Goal: Task Accomplishment & Management: Use online tool/utility

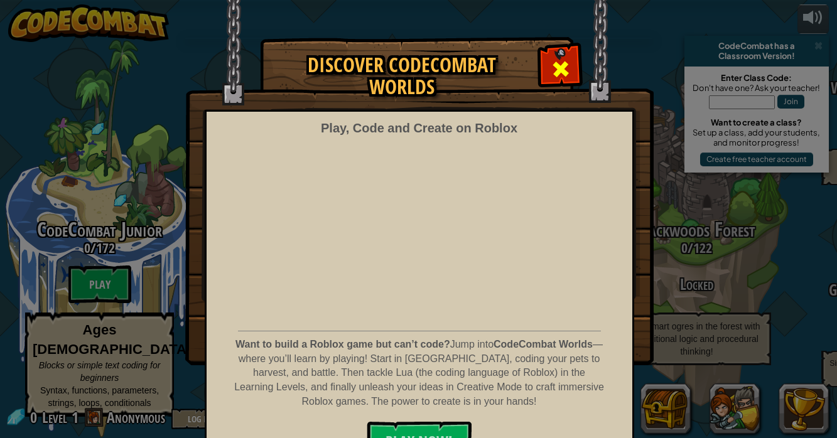
click at [572, 65] on div at bounding box center [560, 68] width 40 height 40
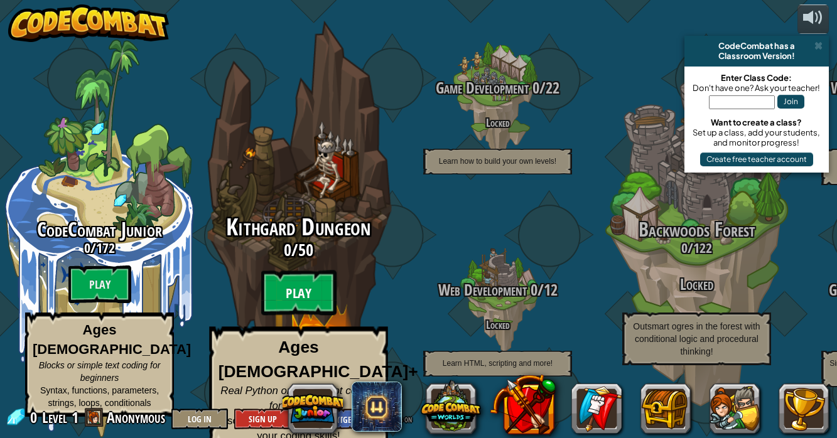
click at [303, 300] on btn "Play" at bounding box center [298, 293] width 75 height 45
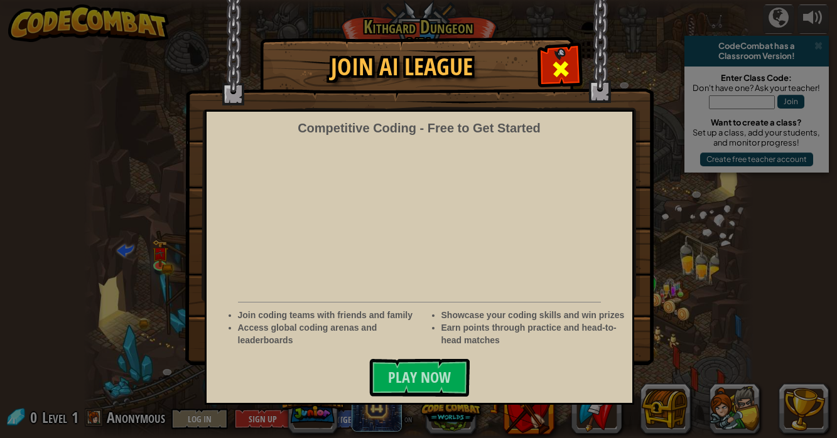
click at [559, 65] on span at bounding box center [560, 69] width 20 height 20
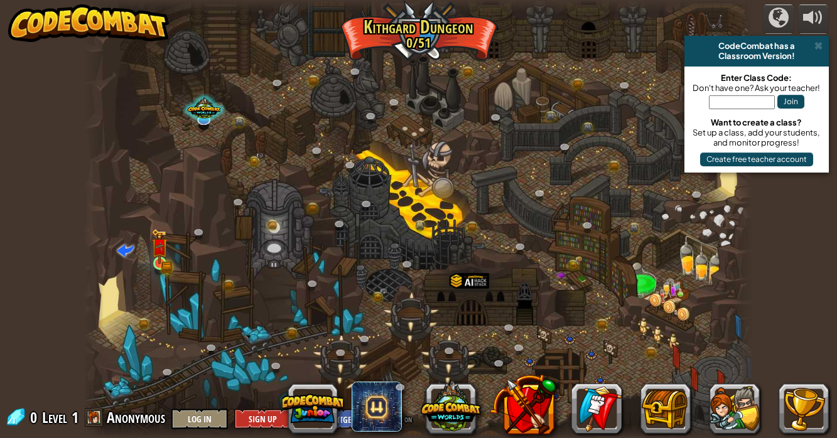
click at [162, 260] on img at bounding box center [159, 246] width 16 height 36
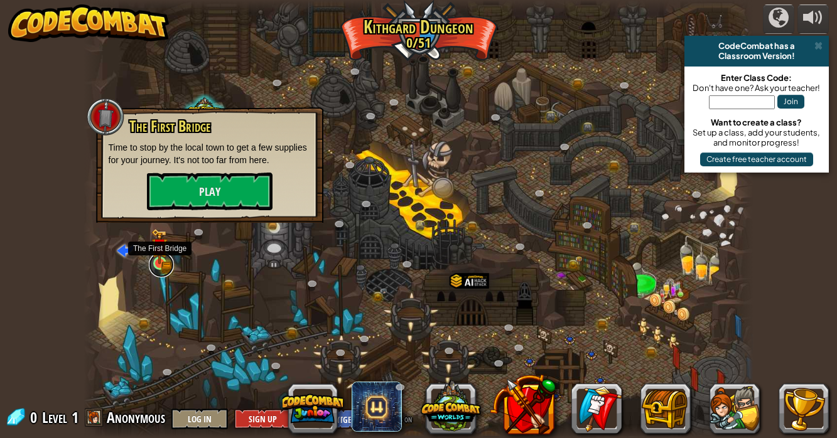
click at [152, 269] on link at bounding box center [161, 264] width 25 height 25
click at [155, 266] on link at bounding box center [161, 264] width 25 height 25
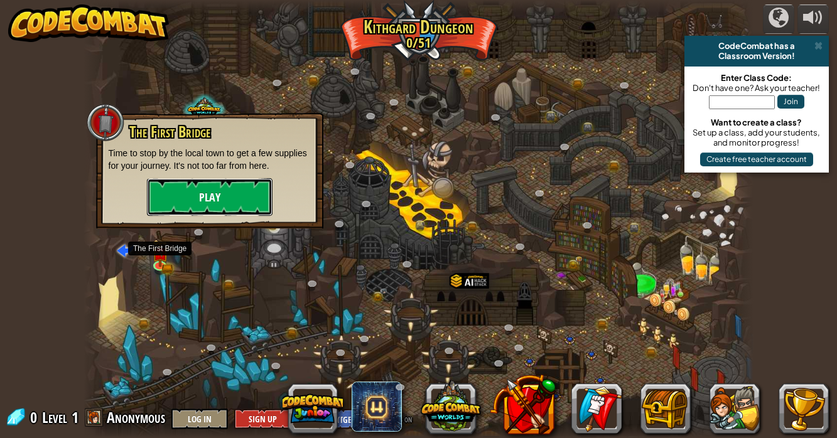
click at [232, 194] on button "Play" at bounding box center [210, 197] width 126 height 38
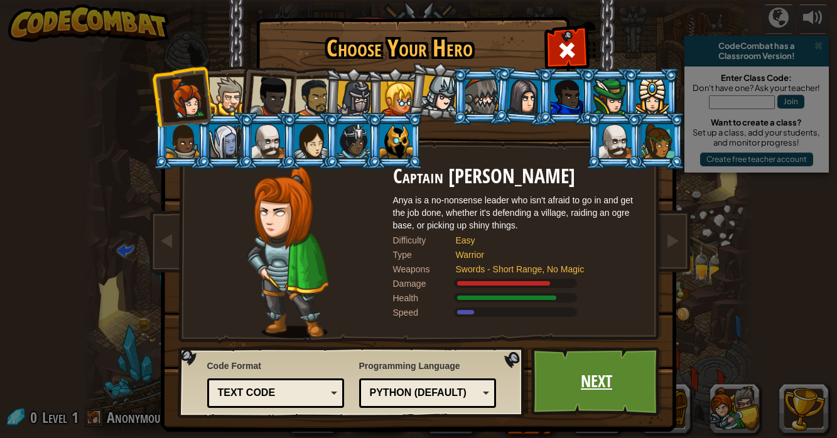
click at [576, 388] on link "Next" at bounding box center [596, 381] width 131 height 69
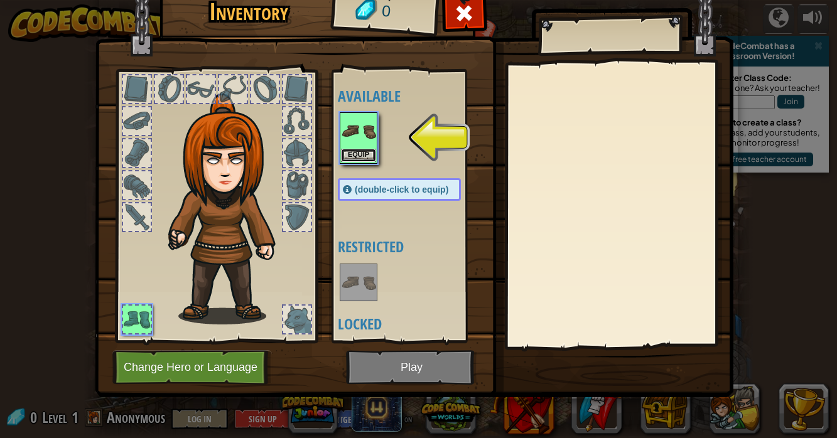
click at [368, 156] on button "Equip" at bounding box center [358, 155] width 35 height 13
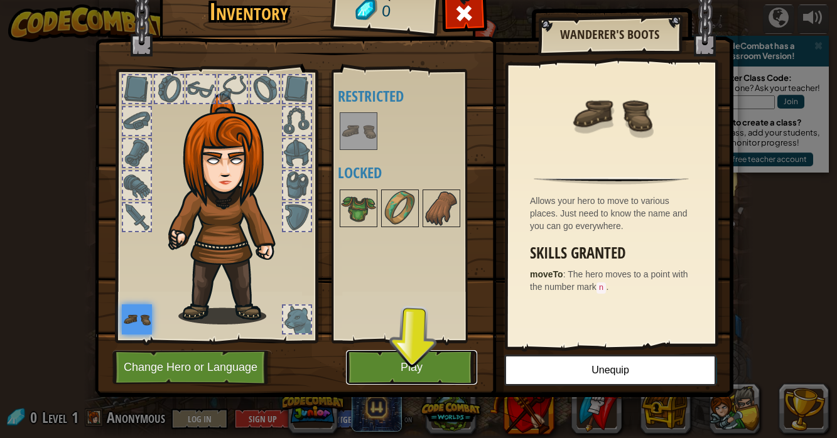
click at [401, 363] on button "Play" at bounding box center [411, 367] width 131 height 35
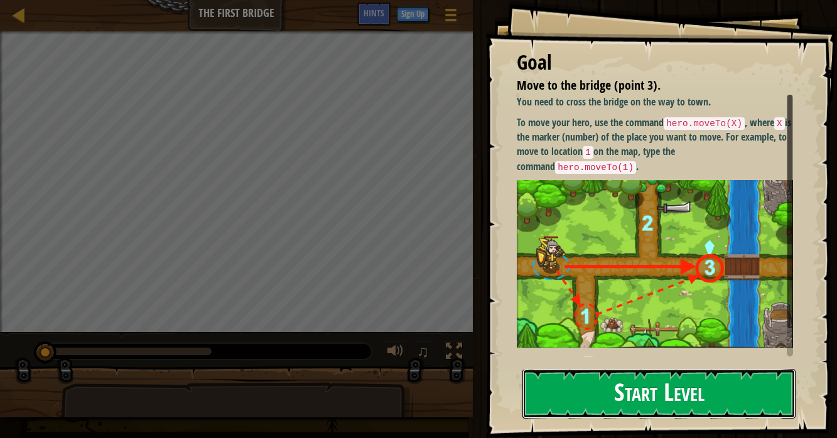
click at [676, 377] on button "Start Level" at bounding box center [658, 394] width 273 height 50
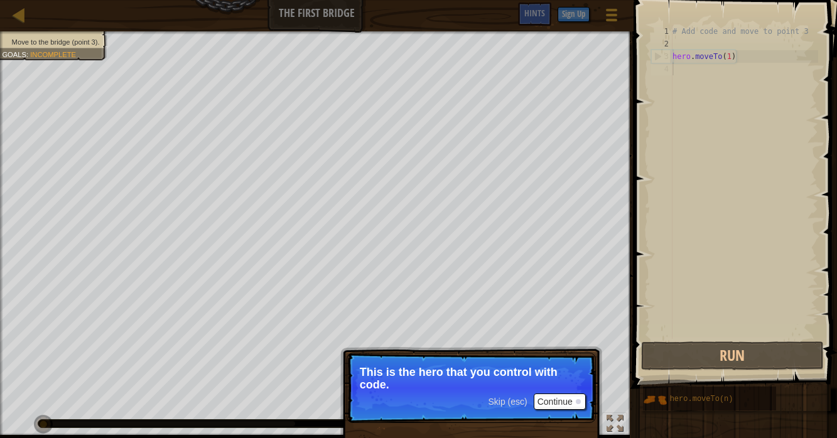
click at [558, 405] on button "Continue" at bounding box center [560, 402] width 52 height 16
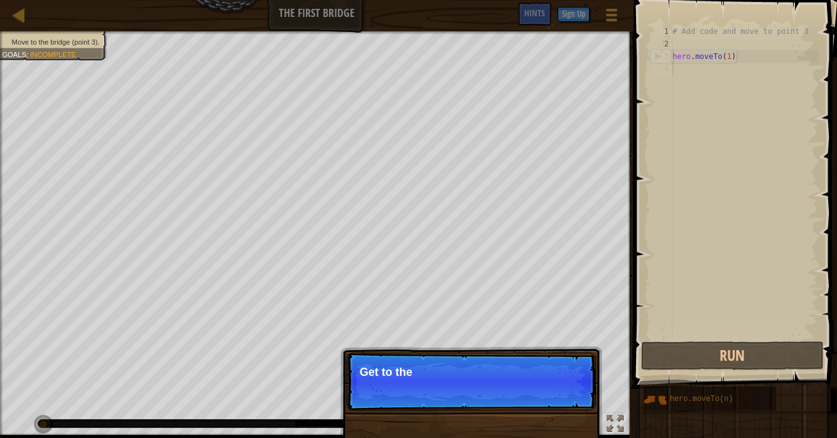
click at [560, 397] on p "Skip (esc) Continue Get to the" at bounding box center [470, 382] width 249 height 58
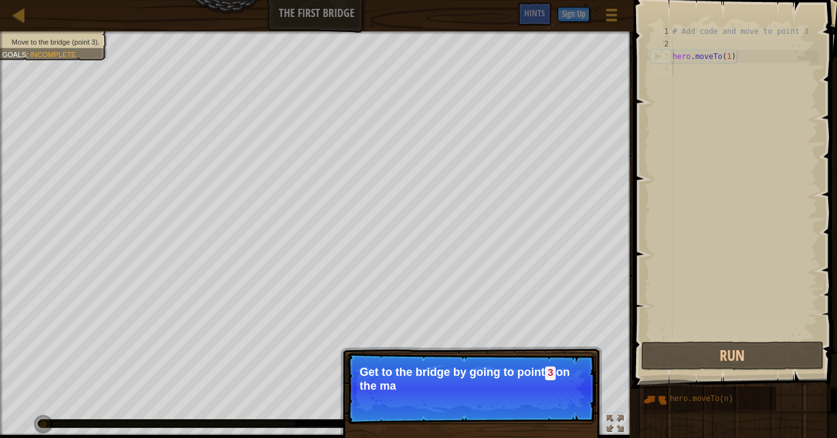
click at [572, 398] on p "Skip (esc) Continue Get to the bridge by going to point 3 on the ma" at bounding box center [470, 389] width 249 height 72
click at [544, 371] on p "Get to the bridge by going to point 3 on the map." at bounding box center [471, 379] width 223 height 26
click at [560, 409] on button "Continue" at bounding box center [560, 403] width 52 height 16
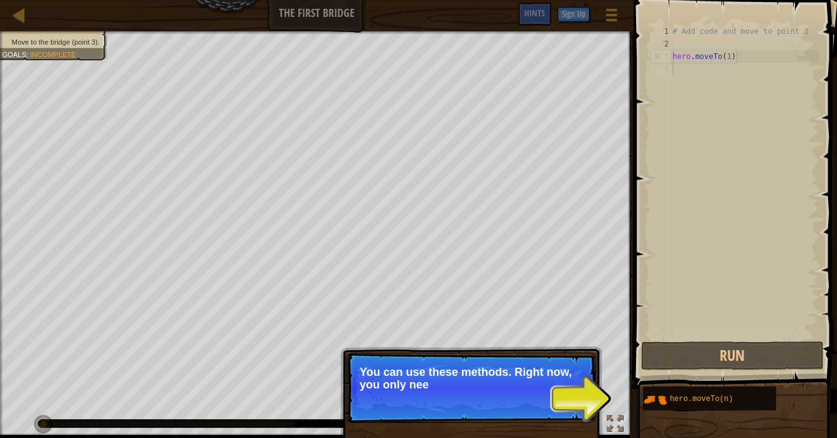
click at [572, 397] on p "Skip (esc) Continue You can use these methods. Right now, you only nee" at bounding box center [470, 388] width 249 height 70
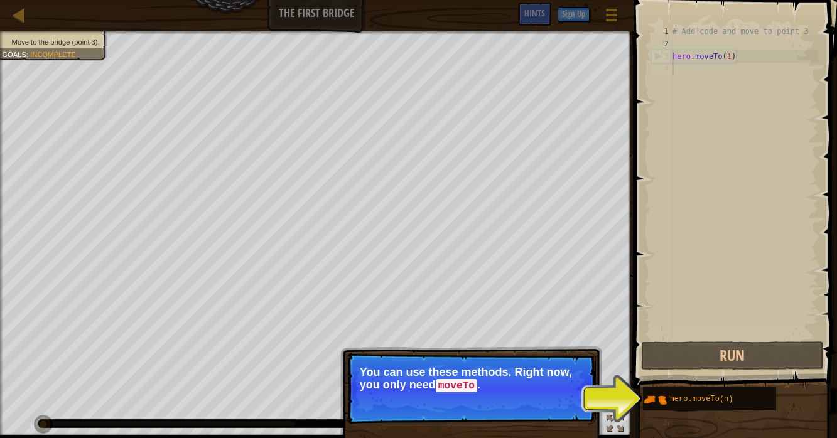
click at [567, 402] on button "Continue" at bounding box center [560, 403] width 52 height 16
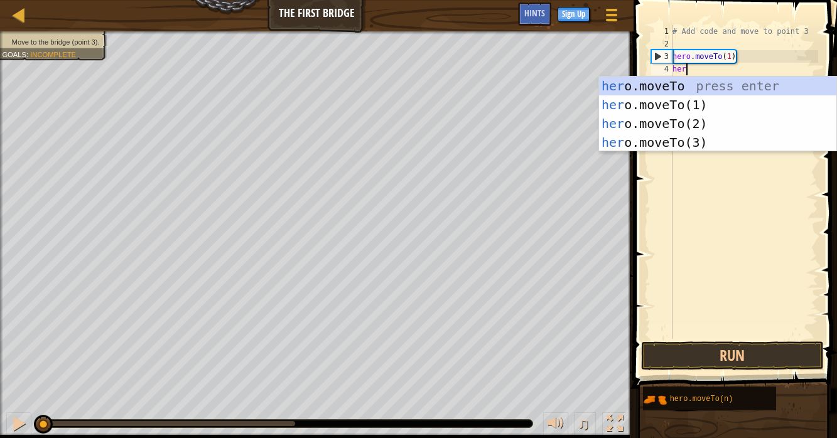
scroll to position [5, 1]
click at [695, 145] on div "hero .moveTo press enter hero .moveTo(1) press enter hero .moveTo(2) press ente…" at bounding box center [718, 133] width 238 height 113
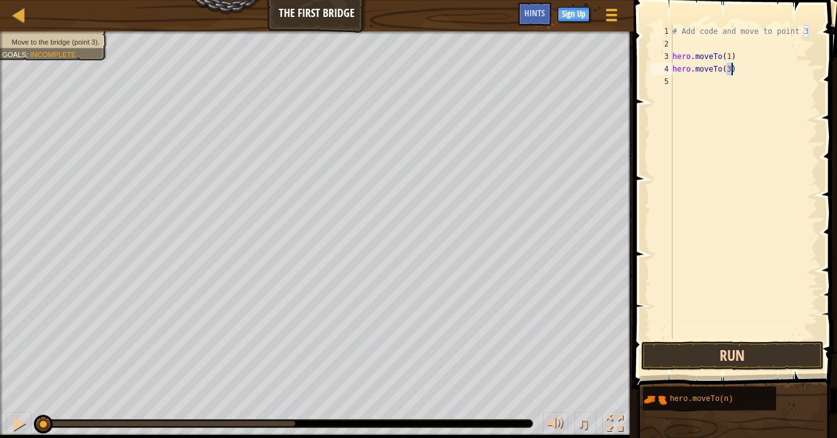
type textarea "hero.moveTo(3)"
click at [755, 351] on button "Run" at bounding box center [732, 355] width 183 height 29
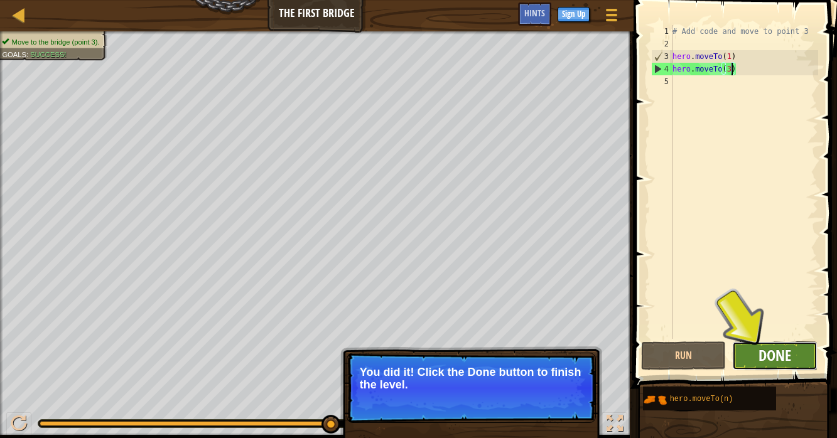
click at [786, 357] on span "Done" at bounding box center [774, 355] width 33 height 20
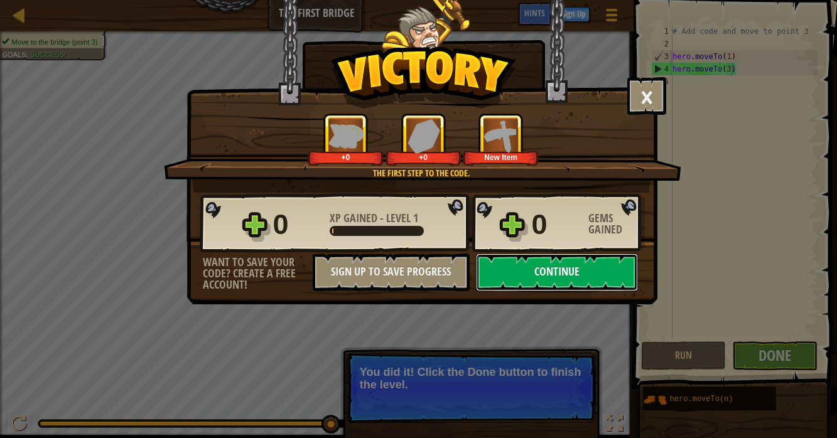
click at [570, 281] on button "Continue" at bounding box center [557, 273] width 162 height 38
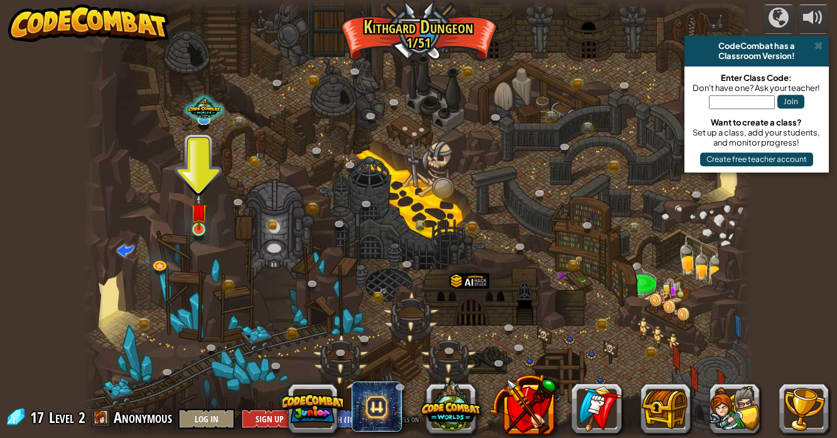
click at [199, 228] on img at bounding box center [199, 212] width 16 height 38
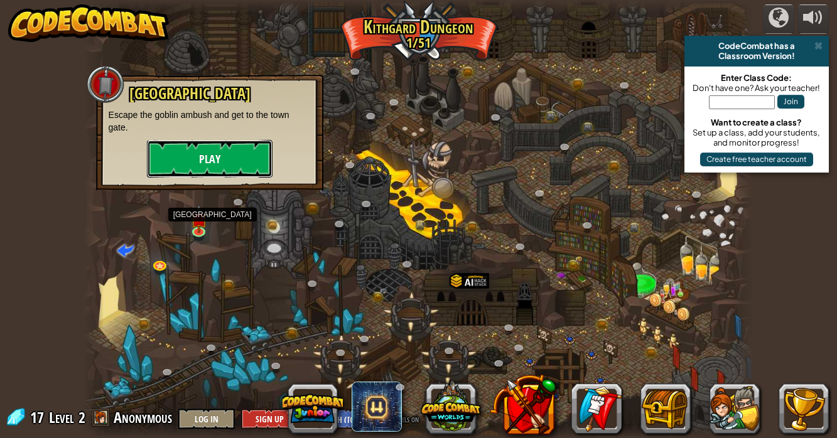
click at [239, 158] on button "Play" at bounding box center [210, 159] width 126 height 38
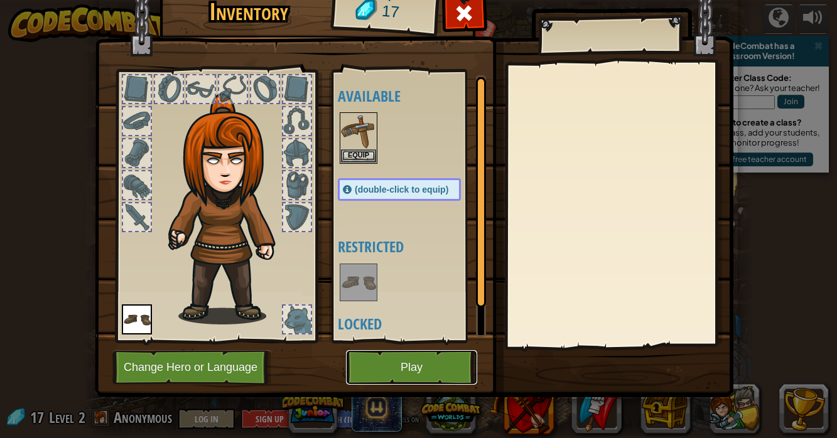
click at [426, 378] on button "Play" at bounding box center [411, 367] width 131 height 35
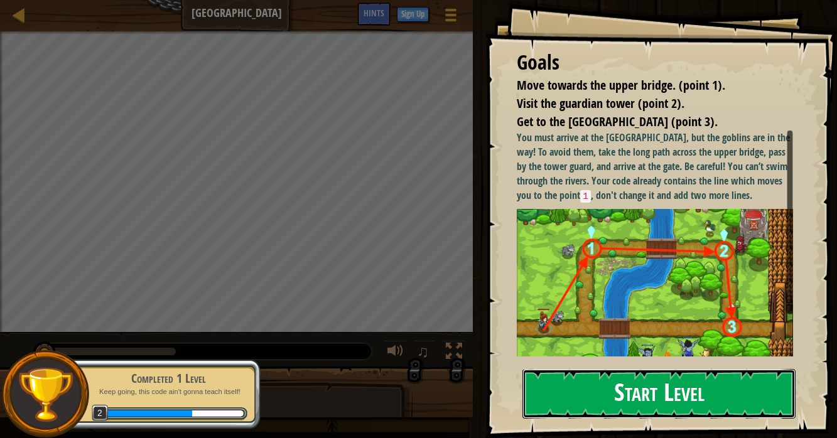
click at [688, 393] on button "Start Level" at bounding box center [658, 394] width 273 height 50
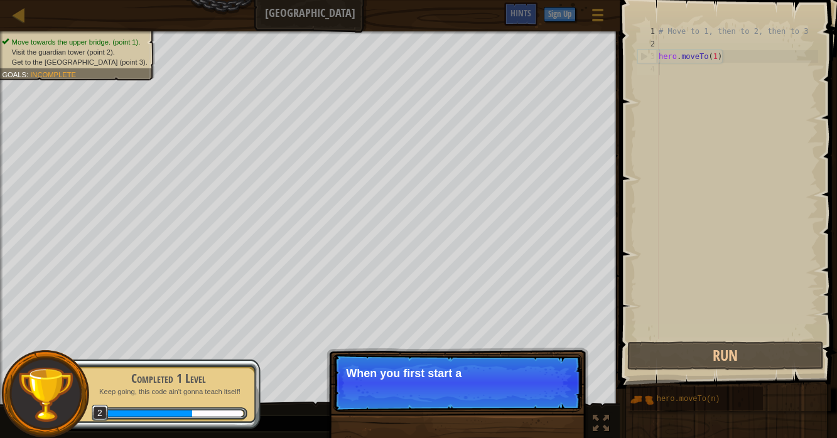
click at [521, 397] on p "Skip (esc) Continue When you first start a" at bounding box center [457, 383] width 249 height 58
click at [550, 409] on p "Skip (esc) Continue When you first start a level, check the go" at bounding box center [457, 383] width 249 height 58
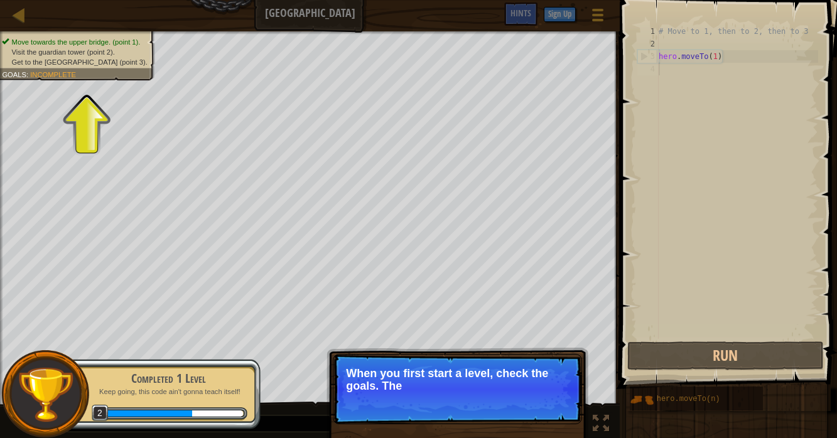
click at [550, 408] on p "Skip (esc) Continue When you first start a level, check the goals. The" at bounding box center [457, 389] width 249 height 70
click at [554, 416] on p "Skip (esc) Continue When you first start a level, check the goals. They tel" at bounding box center [457, 389] width 249 height 70
click at [557, 410] on p "Skip (esc) Continue When you first start a level, check the goals. They tel" at bounding box center [457, 389] width 249 height 70
click at [557, 410] on p "Skip (esc) Continue When you first start a level, check the goals. They tell yo…" at bounding box center [457, 389] width 249 height 70
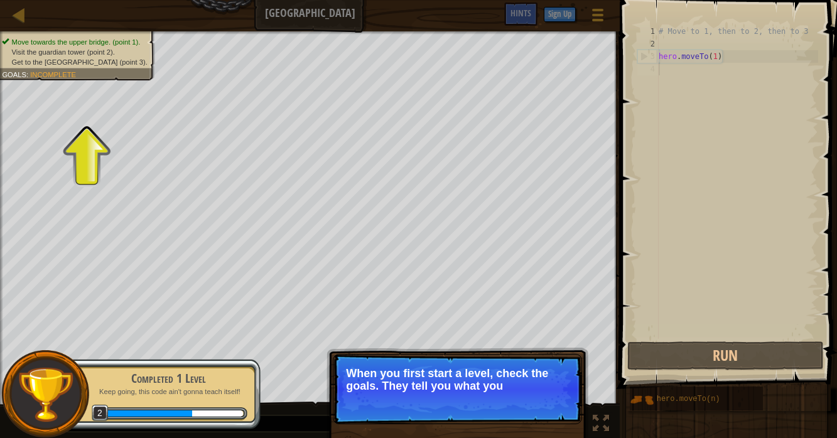
click at [555, 411] on p "Skip (esc) Continue When you first start a level, check the goals. They tell yo…" at bounding box center [457, 389] width 249 height 70
click at [559, 409] on p "Skip (esc) Continue When you first start a level, check the goals. They tell yo…" at bounding box center [457, 389] width 249 height 70
click at [553, 406] on button "Continue" at bounding box center [546, 403] width 52 height 16
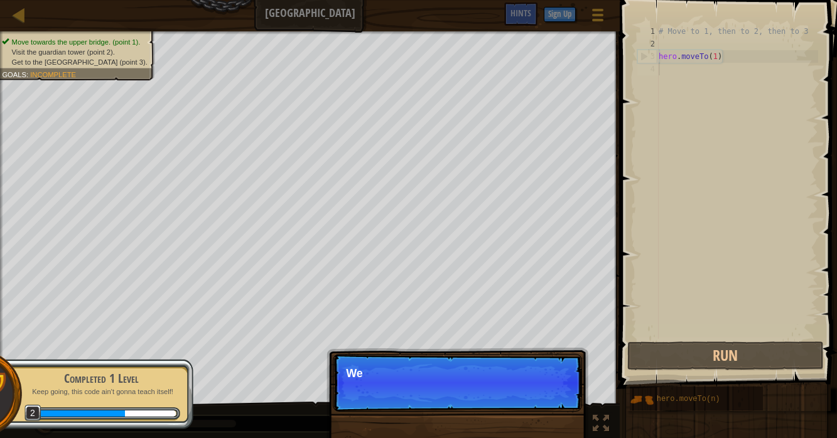
click at [550, 406] on p "Skip (esc) Continue We" at bounding box center [457, 383] width 249 height 58
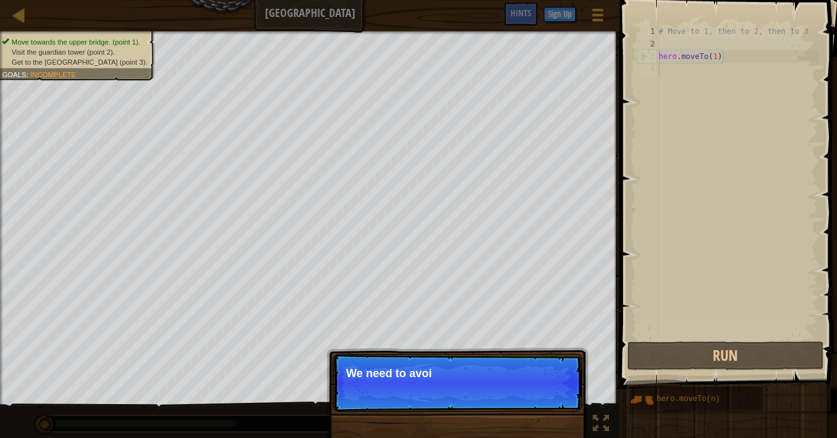
click at [551, 406] on p "Skip (esc) Continue We need to avoi" at bounding box center [457, 383] width 249 height 58
click at [564, 390] on div at bounding box center [564, 390] width 5 height 5
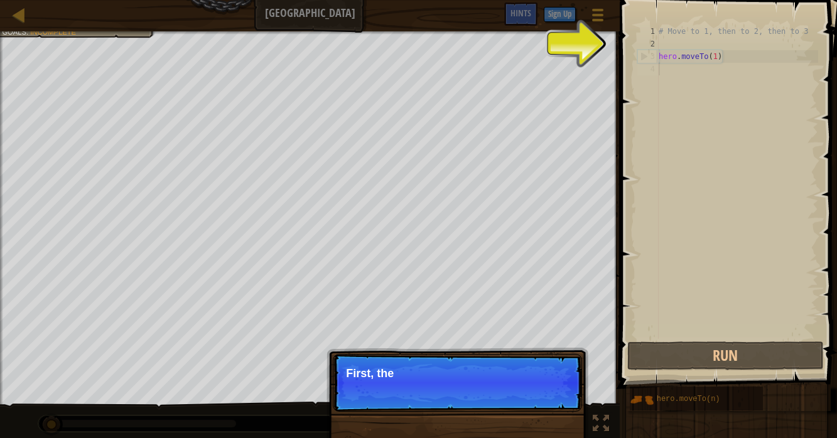
click at [553, 392] on p "Skip (esc) Continue First, the" at bounding box center [457, 383] width 249 height 58
click at [554, 390] on p "Skip (esc) Continue First, the hero m" at bounding box center [457, 383] width 249 height 58
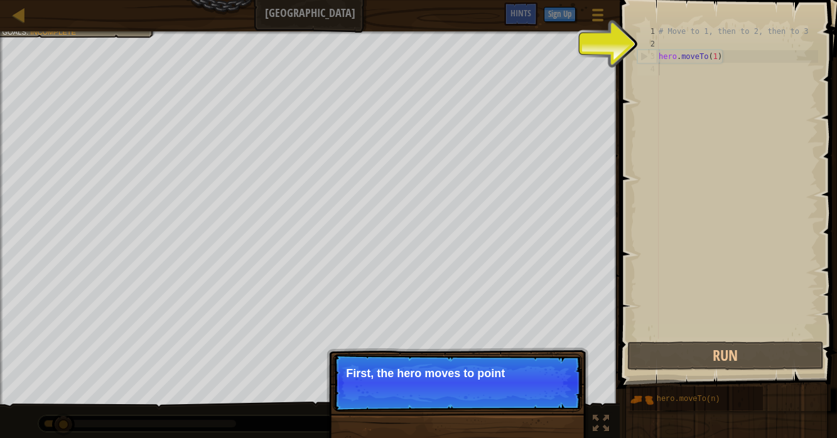
click at [556, 389] on p "Skip (esc) Continue First, the hero moves to point" at bounding box center [457, 383] width 249 height 58
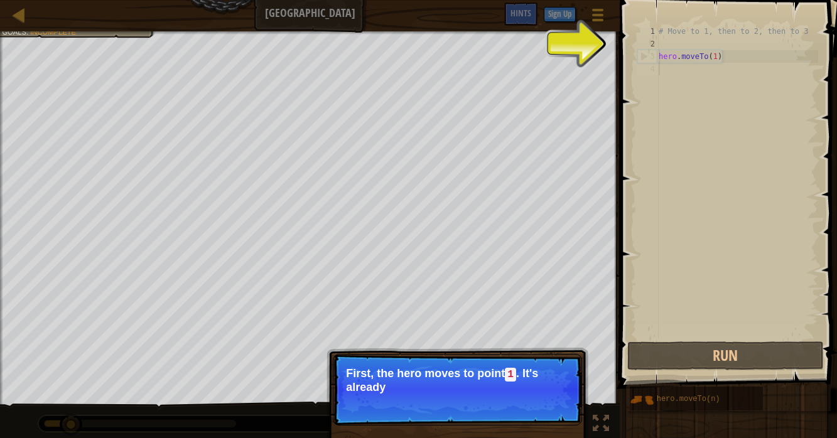
click at [548, 387] on p "First, the hero moves to point 1 . It's already" at bounding box center [457, 380] width 223 height 26
click at [554, 394] on p "Skip (esc) Continue First, the hero moves to point 1 . It's already in your code" at bounding box center [457, 390] width 249 height 72
click at [564, 404] on div at bounding box center [564, 404] width 5 height 5
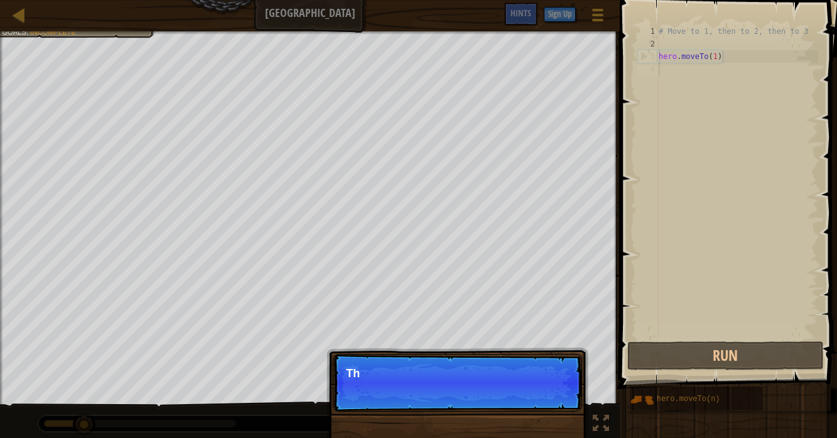
click at [559, 393] on p "Skip (esc) Continue Th" at bounding box center [457, 383] width 249 height 58
click at [559, 397] on p "Skip (esc) Continue Then move to th" at bounding box center [457, 383] width 249 height 58
click at [564, 399] on p "Skip (esc) Continue Then move to the Guard" at bounding box center [457, 383] width 249 height 58
click at [562, 399] on p "Skip (esc) Continue Then move to the Guard tower" at bounding box center [457, 383] width 249 height 58
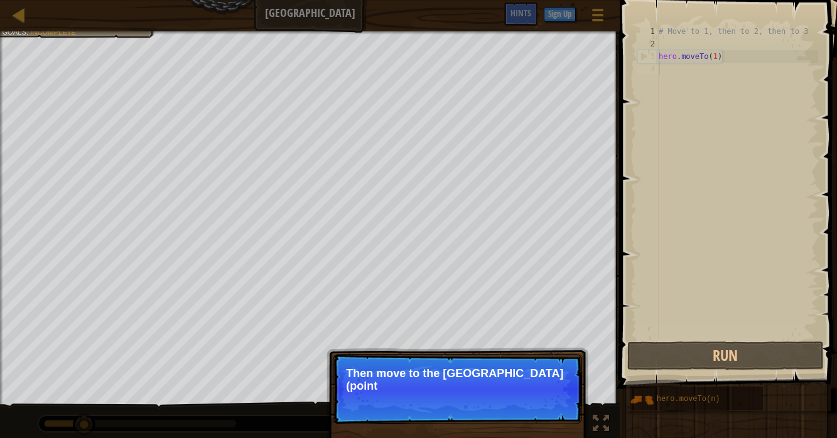
click at [562, 399] on p "Skip (esc) Continue Then move to the [GEOGRAPHIC_DATA] (point" at bounding box center [457, 389] width 249 height 70
click at [562, 399] on p "Skip (esc) Continue Then move to the [GEOGRAPHIC_DATA] (point 2), an" at bounding box center [457, 389] width 249 height 70
click at [562, 399] on p "Skip (esc) Continue Then move to the [GEOGRAPHIC_DATA] (point 2), and final" at bounding box center [457, 389] width 249 height 70
click at [564, 397] on p "Skip (esc) Continue Then move to the [GEOGRAPHIC_DATA] (point 2), and finally t…" at bounding box center [457, 389] width 249 height 70
click at [562, 399] on p "Skip (esc) Continue Then move to the [GEOGRAPHIC_DATA] (point 2), and finally t…" at bounding box center [457, 389] width 249 height 70
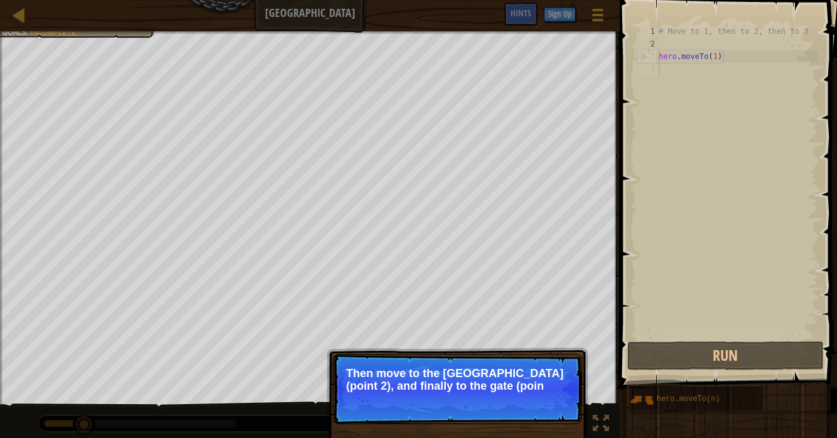
click at [561, 400] on p "Skip (esc) Continue Then move to the [GEOGRAPHIC_DATA] (point 2), and finally t…" at bounding box center [457, 389] width 249 height 70
click at [561, 400] on button "Continue" at bounding box center [546, 403] width 52 height 16
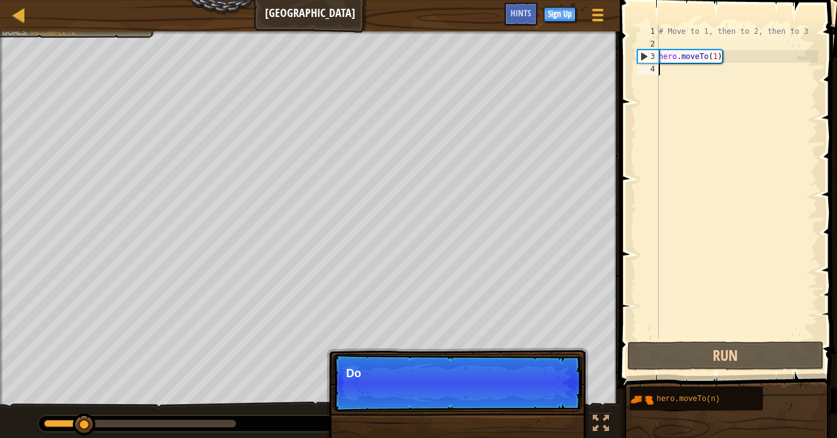
click at [558, 399] on p "Skip (esc) Continue Do" at bounding box center [457, 383] width 249 height 58
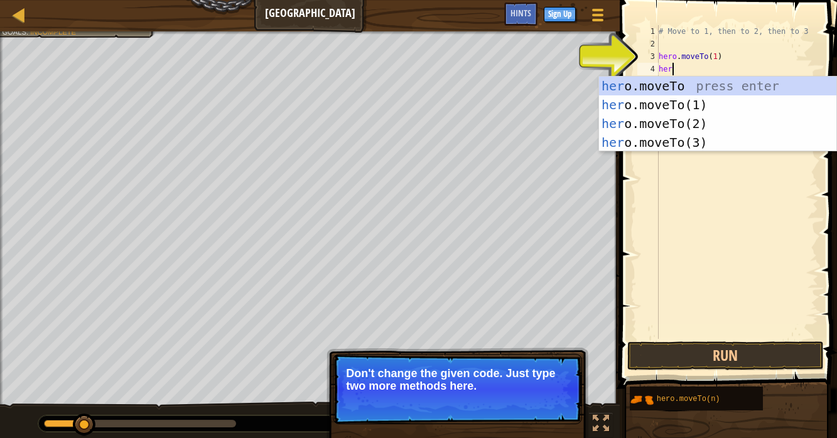
click at [698, 123] on div "her o.moveTo press enter her o.moveTo(1) press enter her o.moveTo(2) press ente…" at bounding box center [718, 133] width 238 height 113
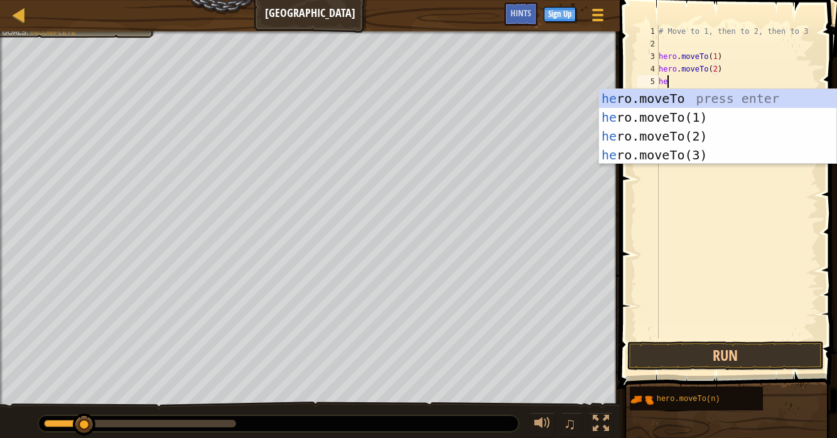
scroll to position [5, 6]
click at [699, 151] on div "her o.moveTo press enter her o.moveTo(1) press enter her o.moveTo(2) press ente…" at bounding box center [718, 145] width 238 height 113
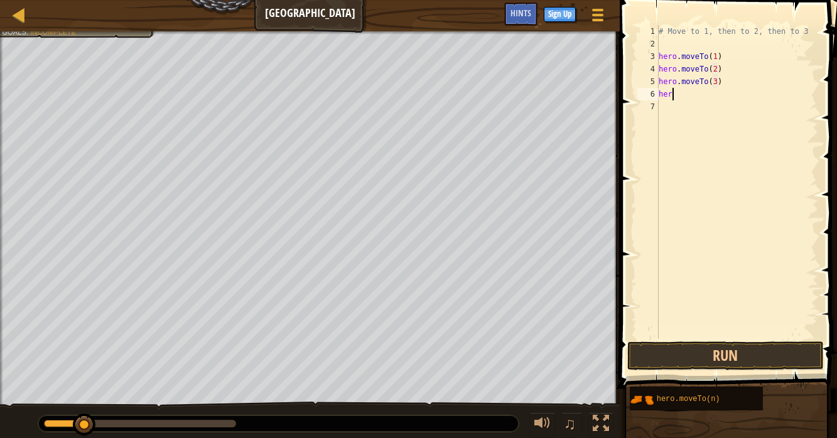
scroll to position [6, 0]
type textarea "h"
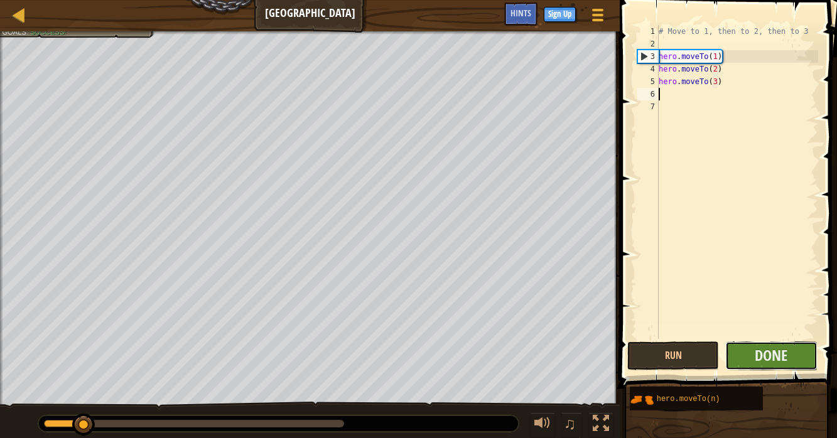
click at [753, 346] on button "Done" at bounding box center [771, 355] width 92 height 29
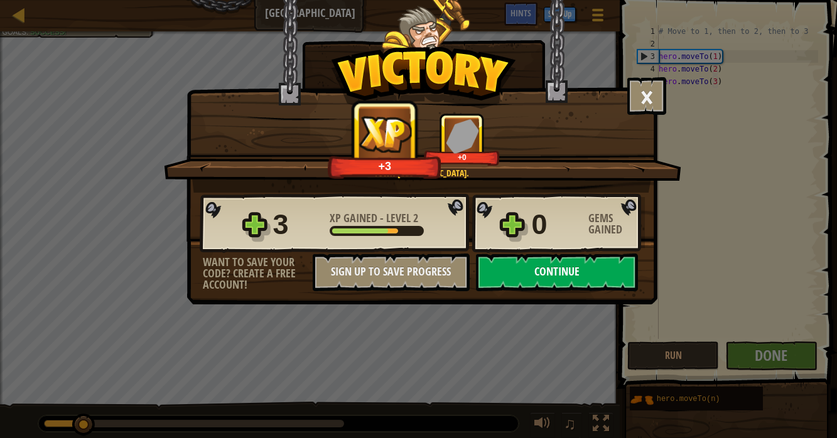
click at [584, 283] on button "Continue" at bounding box center [557, 273] width 162 height 38
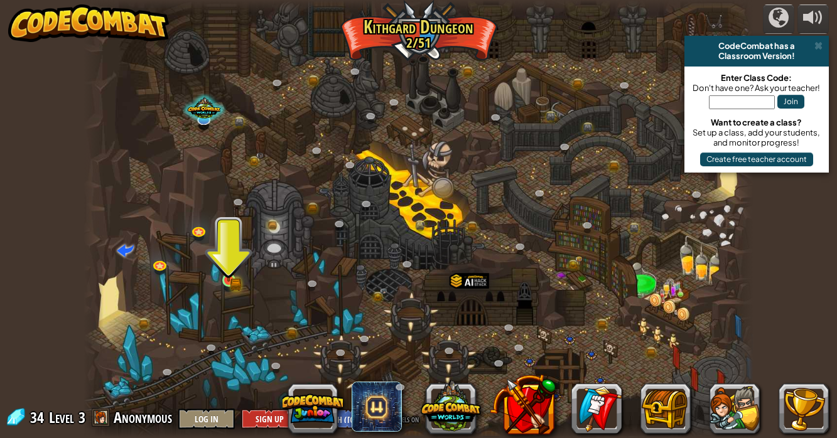
click at [229, 261] on img at bounding box center [228, 263] width 16 height 36
click at [225, 279] on img at bounding box center [228, 263] width 16 height 36
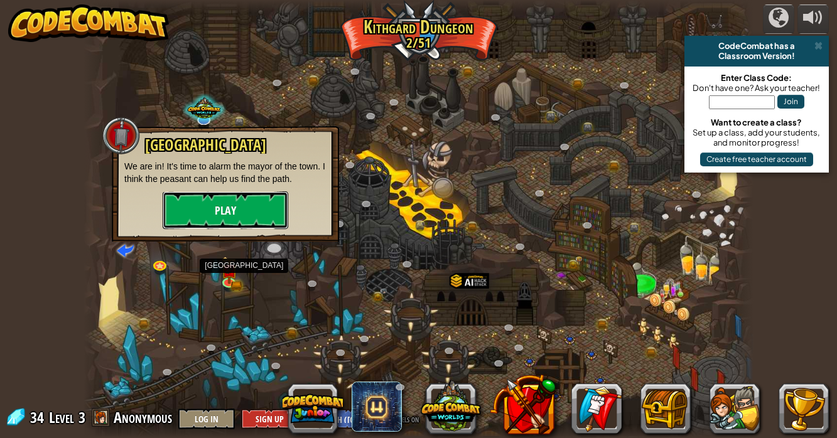
click at [262, 195] on button "Play" at bounding box center [226, 210] width 126 height 38
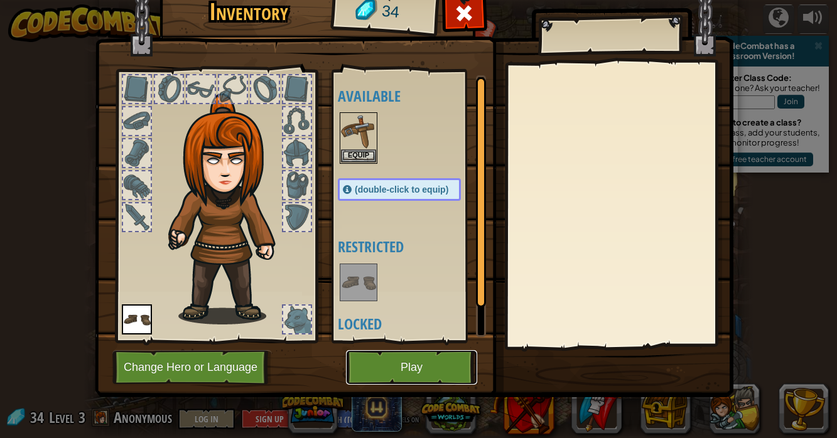
click at [411, 366] on button "Play" at bounding box center [411, 367] width 131 height 35
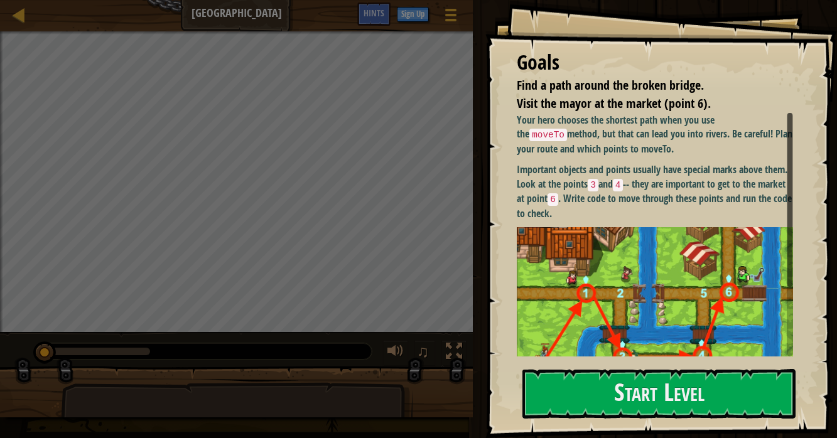
click at [504, 363] on div "Run Submit Done" at bounding box center [653, 216] width 368 height 432
click at [584, 316] on img at bounding box center [655, 312] width 276 height 171
click at [545, 362] on div "Goals Find a path around the broken bridge. Visit the mayor at the market (poin…" at bounding box center [660, 219] width 351 height 438
click at [561, 383] on button "Start Level" at bounding box center [658, 394] width 273 height 50
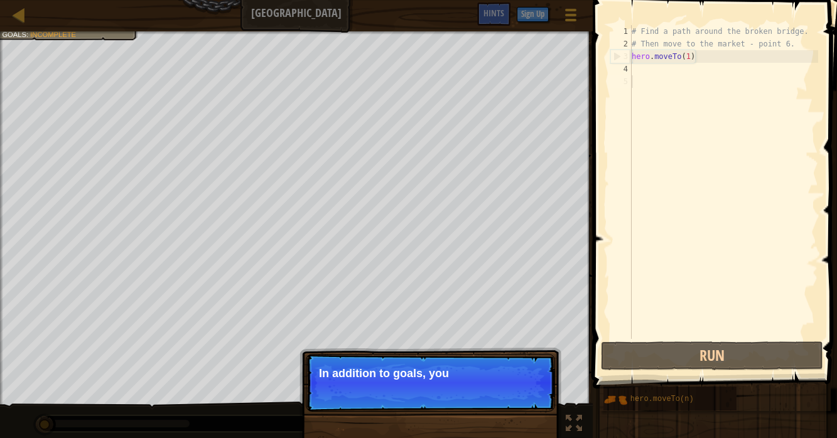
click at [640, 69] on div "# Find a path around the broken bridge. # Then move to the market - point 6. he…" at bounding box center [723, 194] width 189 height 339
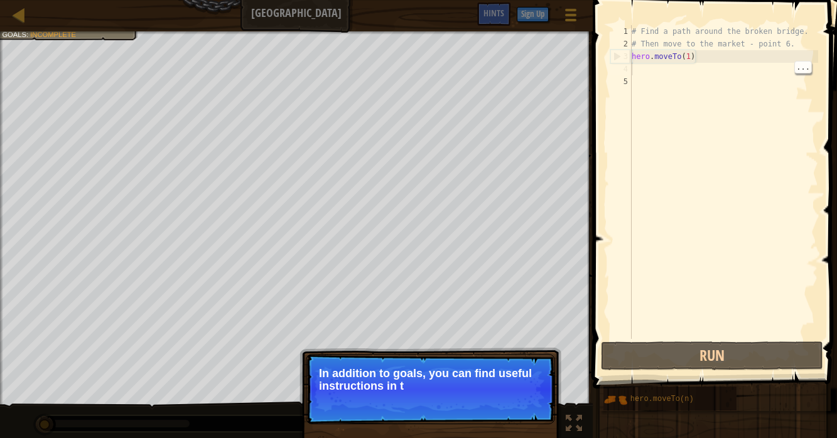
click at [547, 386] on p "Skip (esc) Continue In addition to goals, you can find useful instructions in t" at bounding box center [430, 389] width 249 height 70
click at [0, 0] on button "Continue" at bounding box center [0, 0] width 0 height 0
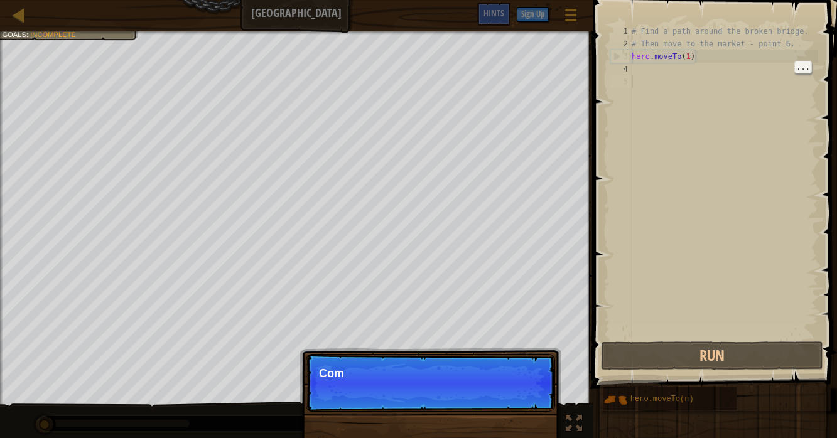
click at [519, 409] on p "Skip (esc) Continue Com" at bounding box center [430, 383] width 249 height 58
click at [534, 406] on p "Skip (esc) Continue Comments are notes and" at bounding box center [430, 383] width 249 height 58
click at [530, 404] on p "Skip (esc) Continue Comments are notes and tips. T" at bounding box center [430, 383] width 249 height 58
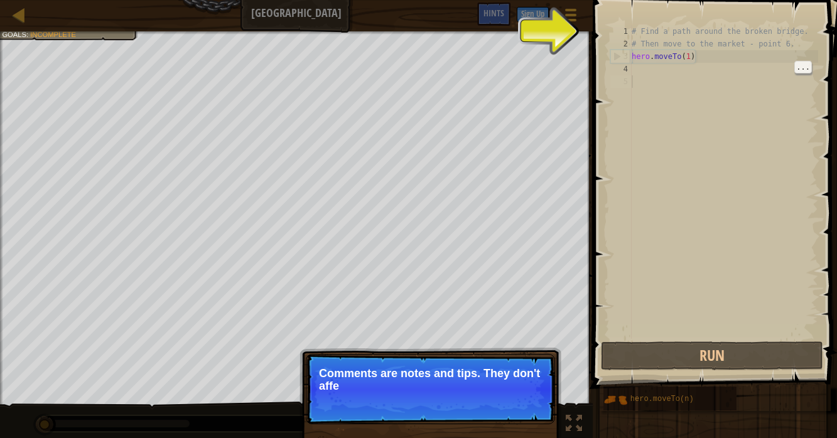
click at [523, 412] on p "Skip (esc) Continue Comments are notes and tips. They don't affe" at bounding box center [430, 389] width 249 height 70
click at [522, 410] on p "Skip (esc) Continue Comments are notes and tips. They don't affe" at bounding box center [430, 389] width 249 height 70
click at [518, 412] on p "Skip (esc) Continue Comments are notes and tips. They don't affect you" at bounding box center [430, 389] width 249 height 70
click at [518, 414] on p "Skip (esc) Continue Comments are notes and tips. They don't affect your hero" at bounding box center [430, 389] width 249 height 70
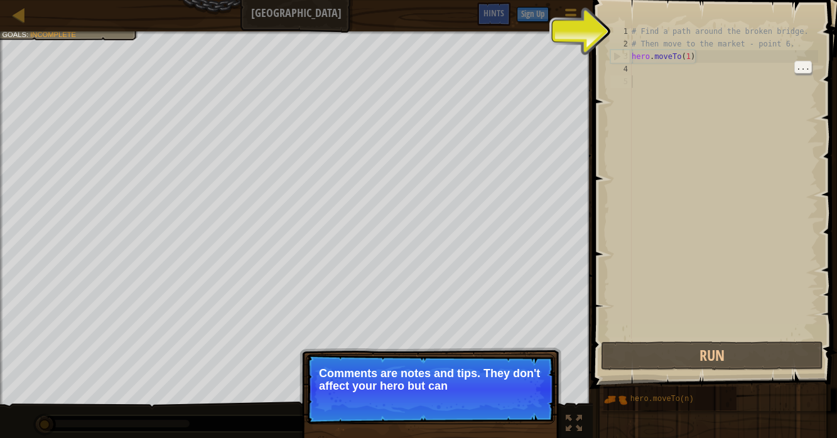
click at [509, 416] on p "Skip (esc) Continue Comments are notes and tips. They don't affect your hero bu…" at bounding box center [430, 389] width 249 height 70
click at [508, 422] on p "Skip (esc) Continue Comments are notes and tips. They don't affect your hero bu…" at bounding box center [430, 389] width 249 height 70
click at [514, 419] on p "Skip (esc) Continue Comments are notes and tips. They don't affect your hero bu…" at bounding box center [430, 389] width 249 height 70
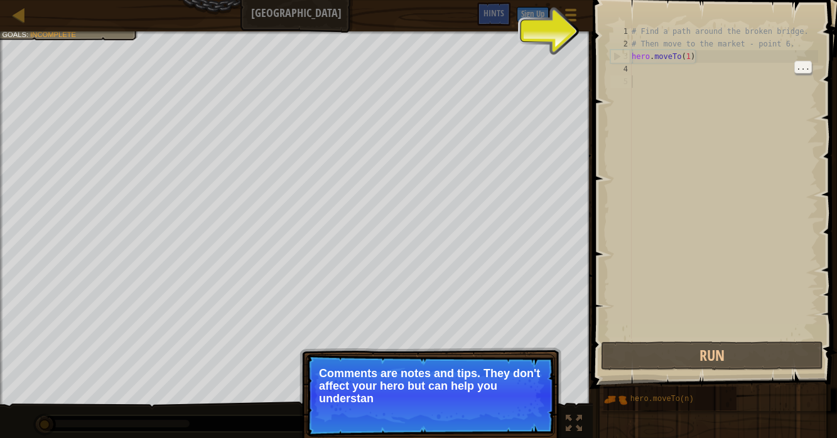
click at [527, 416] on p "Skip (esc) Continue Comments are notes and tips. They don't affect your hero bu…" at bounding box center [430, 395] width 249 height 83
click at [523, 419] on p "Skip (esc) Continue Comments are notes and tips. They don't affect your hero bu…" at bounding box center [430, 395] width 249 height 83
click at [520, 417] on button "Continue" at bounding box center [519, 415] width 52 height 16
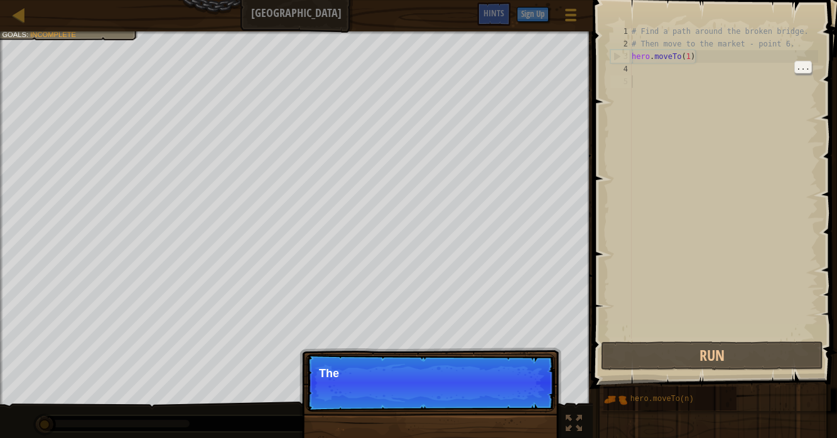
click at [517, 404] on p "Skip (esc) Continue The important o" at bounding box center [430, 383] width 249 height 58
click at [517, 390] on p "Skip (esc) Continue The important objects" at bounding box center [430, 383] width 249 height 58
click at [508, 388] on p "Skip (esc) Continue The important objects" at bounding box center [430, 383] width 249 height 58
click at [510, 393] on p "Skip (esc) Continue The important objects and poi" at bounding box center [430, 383] width 249 height 58
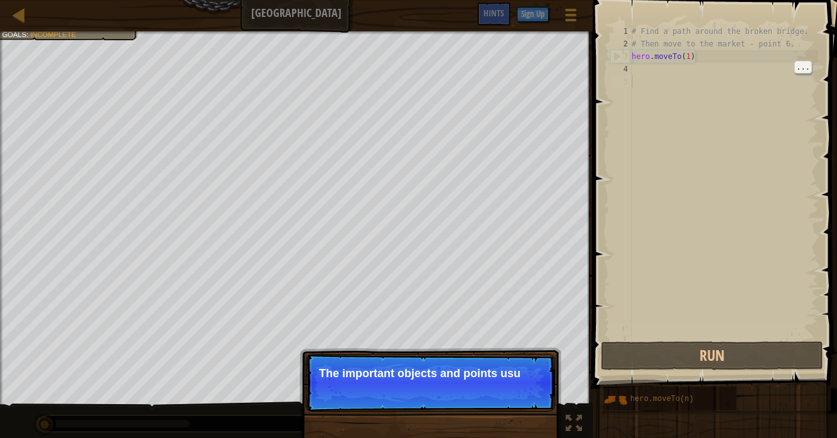
click at [507, 395] on p "Skip (esc) Continue The important objects and points usu" at bounding box center [430, 383] width 249 height 58
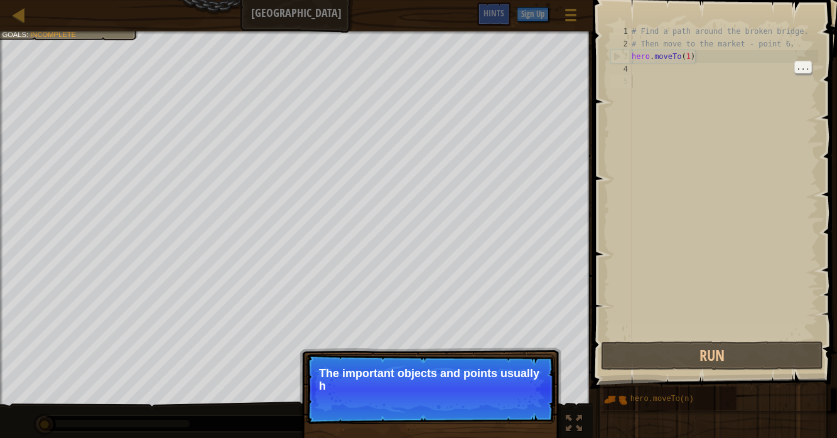
click at [511, 392] on p "The important objects and points usually h" at bounding box center [430, 379] width 223 height 25
click at [527, 383] on p "The important objects and points usually have spe" at bounding box center [430, 379] width 223 height 25
click at [523, 403] on p "Skip (esc) Continue The important objects and points usually have spe" at bounding box center [430, 389] width 249 height 70
click at [537, 416] on p "Skip (esc) Continue The important objects and points usually have special marks…" at bounding box center [430, 389] width 249 height 70
click at [525, 416] on p "Skip (esc) Continue The important objects and points usually have special marks…" at bounding box center [430, 389] width 249 height 70
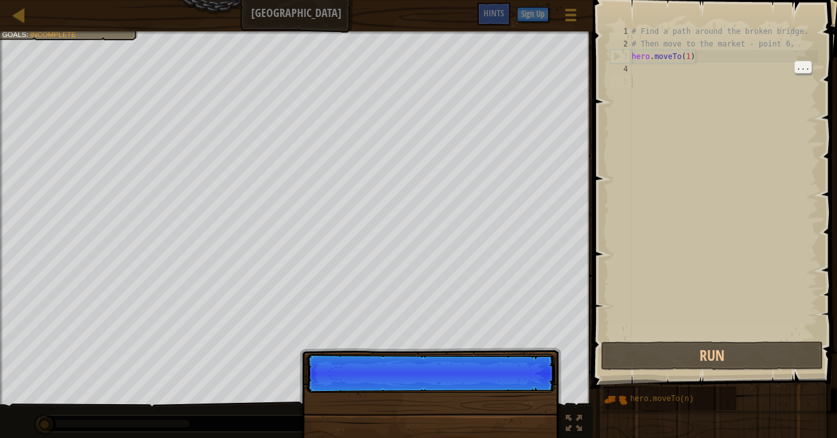
click at [533, 393] on p "Skip (esc) Continue" at bounding box center [430, 373] width 249 height 39
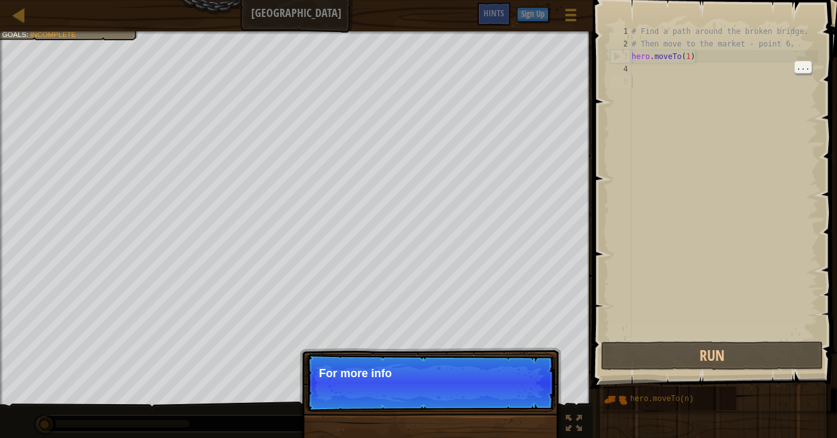
click at [527, 385] on p "Skip (esc) Continue For more info" at bounding box center [430, 383] width 249 height 58
click at [524, 385] on p "Skip (esc) Continue For more informatio" at bounding box center [430, 383] width 249 height 58
click at [527, 392] on p "Skip (esc) Continue For more information, read" at bounding box center [430, 383] width 249 height 58
click at [527, 394] on p "Skip (esc) Continue For more information, read" at bounding box center [430, 383] width 249 height 58
click at [534, 392] on p "Skip (esc) Continue For more information, read the H" at bounding box center [430, 383] width 249 height 58
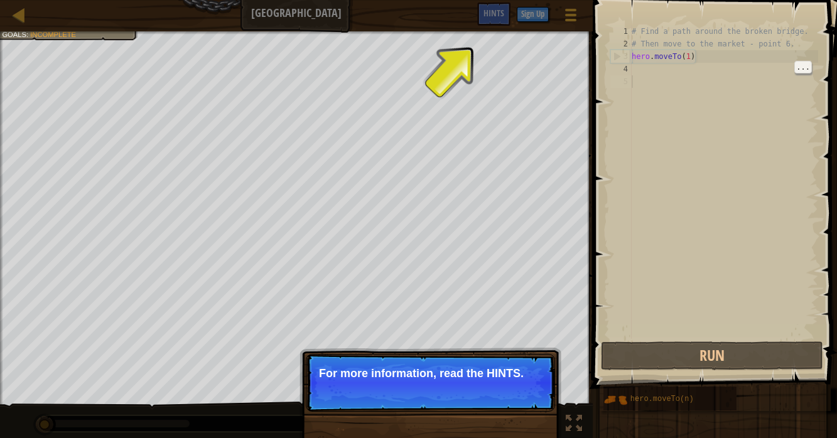
click at [529, 392] on button "Continue" at bounding box center [519, 390] width 52 height 16
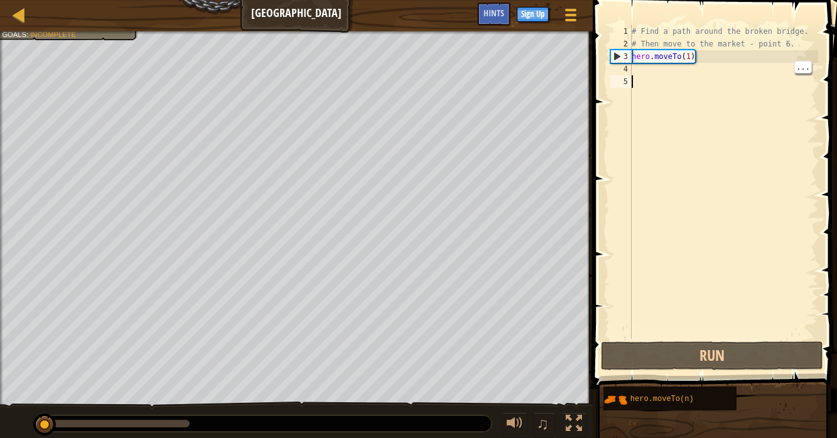
click at [649, 74] on div "# Find a path around the broken bridge. # Then move to the market - point 6. he…" at bounding box center [723, 194] width 189 height 339
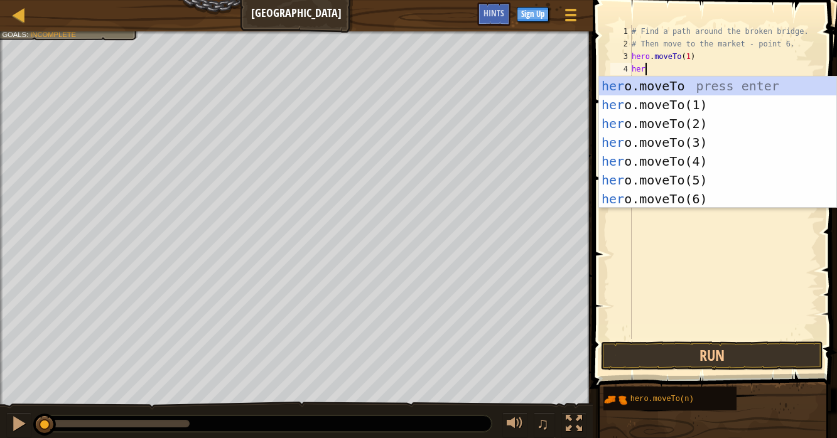
click at [705, 122] on div "her o.moveTo press enter her o.moveTo(1) press enter her o.moveTo(2) press ente…" at bounding box center [718, 161] width 238 height 169
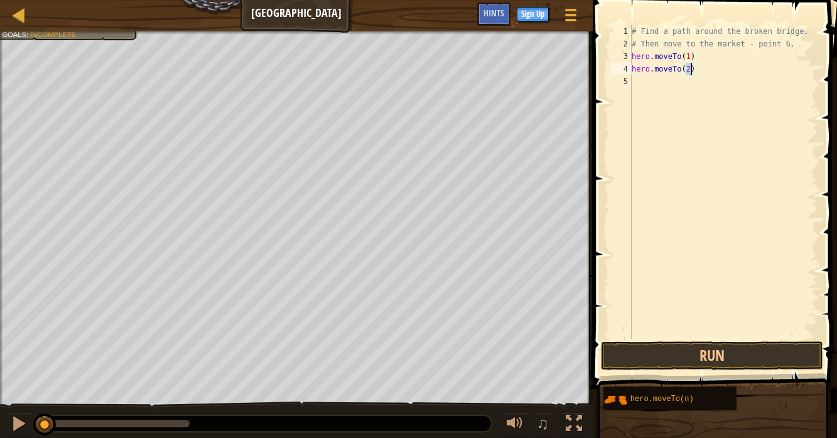
scroll to position [5, 4]
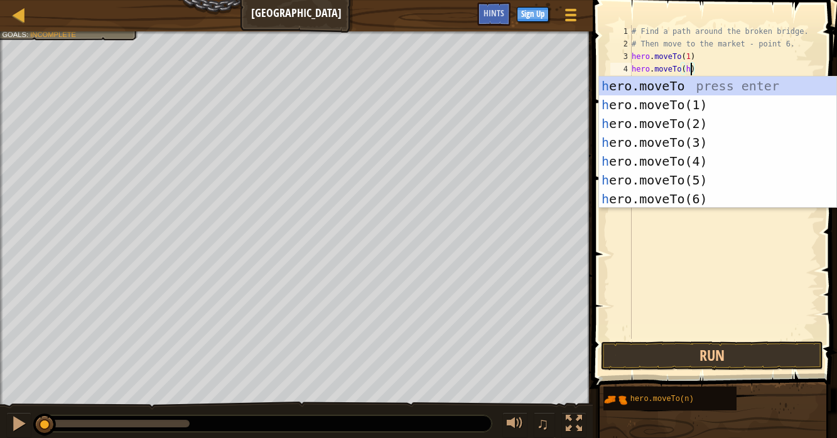
click at [704, 135] on div "h ero.moveTo press enter h ero.moveTo(1) press enter h ero.moveTo(2) press ente…" at bounding box center [718, 161] width 238 height 169
click at [697, 157] on div "her o.moveTo press enter her o.moveTo(1) press enter her o.moveTo(2) press ente…" at bounding box center [718, 161] width 238 height 169
click at [696, 178] on div "her o.moveTo press enter her o.moveTo(1) press enter her o.moveTo(2) press ente…" at bounding box center [718, 161] width 238 height 169
click at [690, 201] on div "her o.moveTo press enter her o.moveTo(1) press enter her o.moveTo(2) press ente…" at bounding box center [718, 161] width 238 height 169
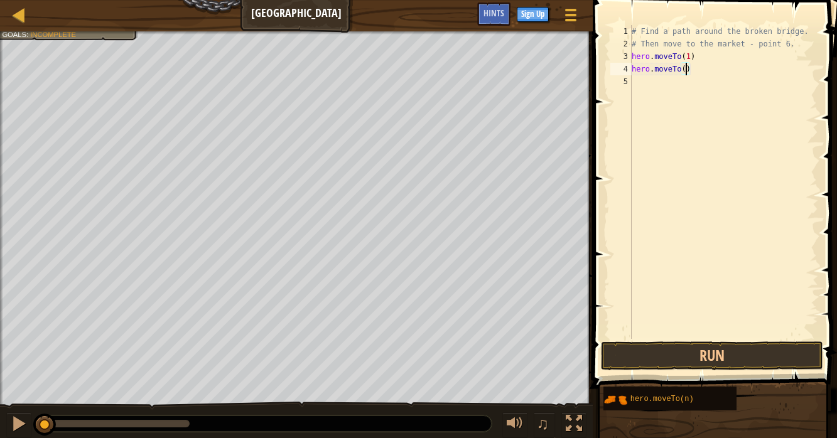
type textarea "hero.moveTo(3)"
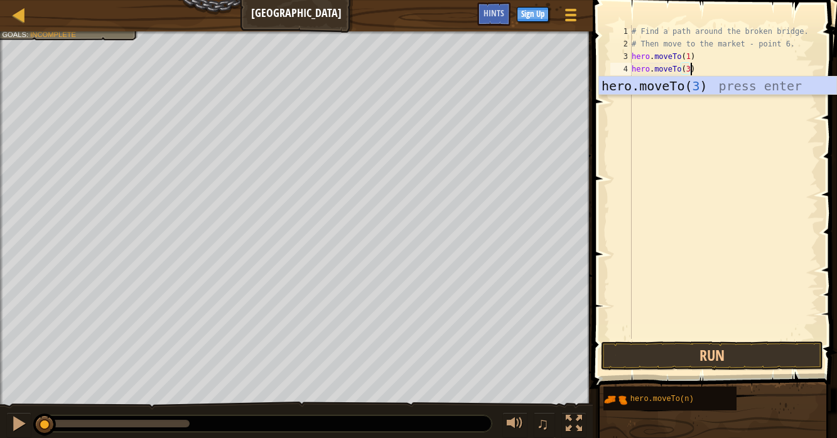
scroll to position [5, 4]
click at [704, 64] on div "# Find a path around the broken bridge. # Then move to the market - point 6. he…" at bounding box center [723, 194] width 189 height 339
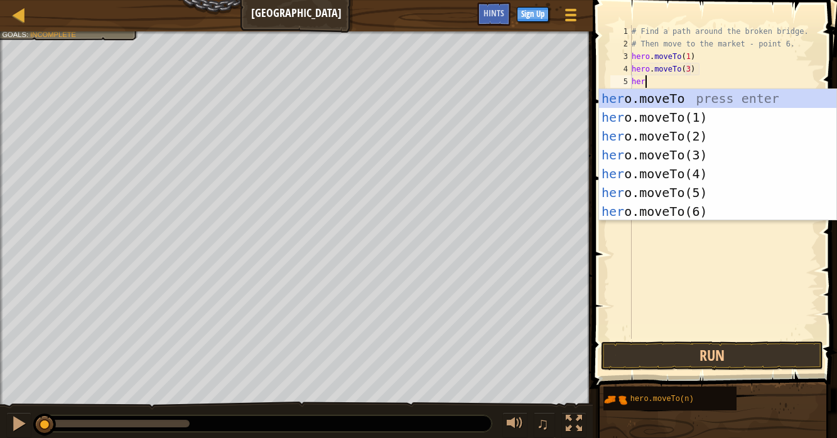
scroll to position [5, 0]
click at [702, 168] on div "her o.moveTo press enter her o.moveTo(1) press enter her o.moveTo(2) press ente…" at bounding box center [718, 173] width 238 height 169
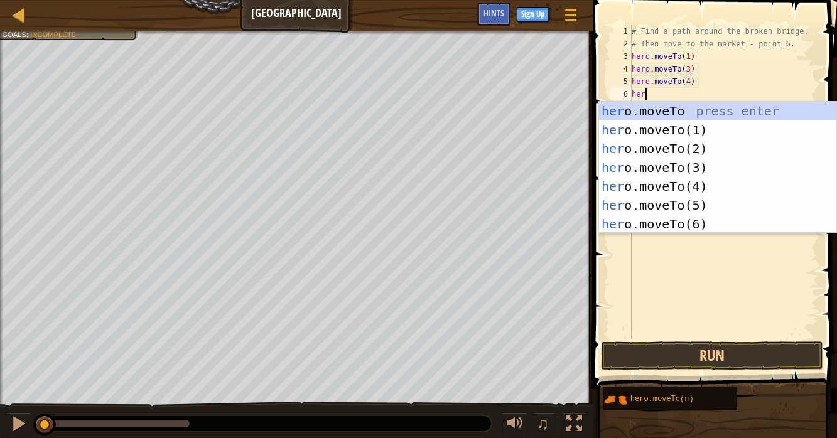
click at [701, 217] on div "her o.moveTo press enter her o.moveTo(1) press enter her o.moveTo(2) press ente…" at bounding box center [718, 186] width 238 height 169
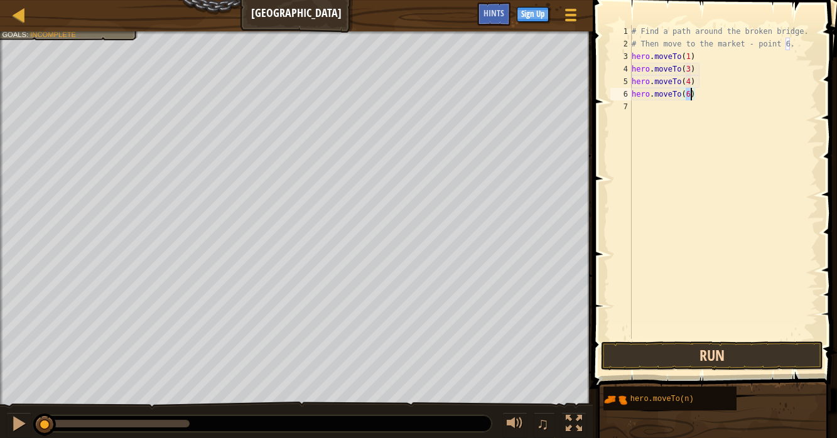
type textarea "hero.moveTo(6)"
click at [727, 346] on button "Run" at bounding box center [712, 355] width 222 height 29
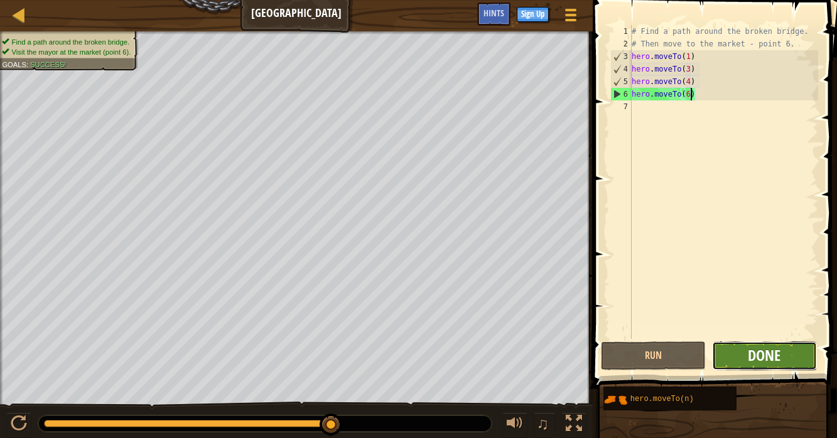
click at [761, 357] on span "Done" at bounding box center [764, 355] width 33 height 20
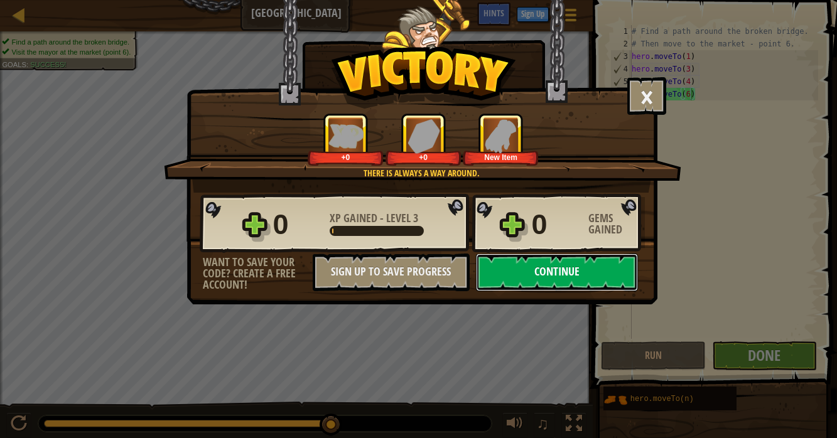
click at [608, 267] on button "Continue" at bounding box center [557, 273] width 162 height 38
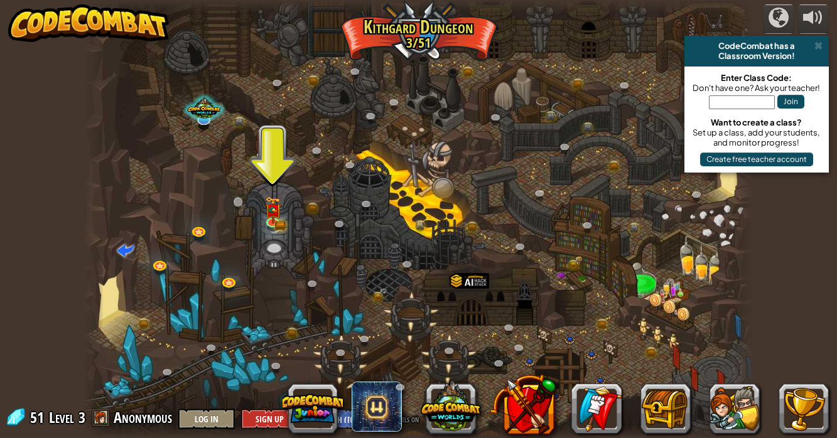
click at [249, 206] on link at bounding box center [240, 204] width 25 height 25
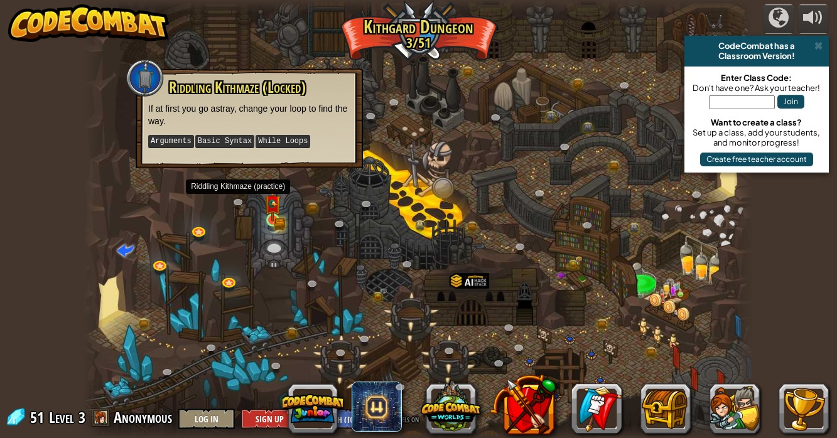
click at [271, 215] on img at bounding box center [272, 203] width 16 height 36
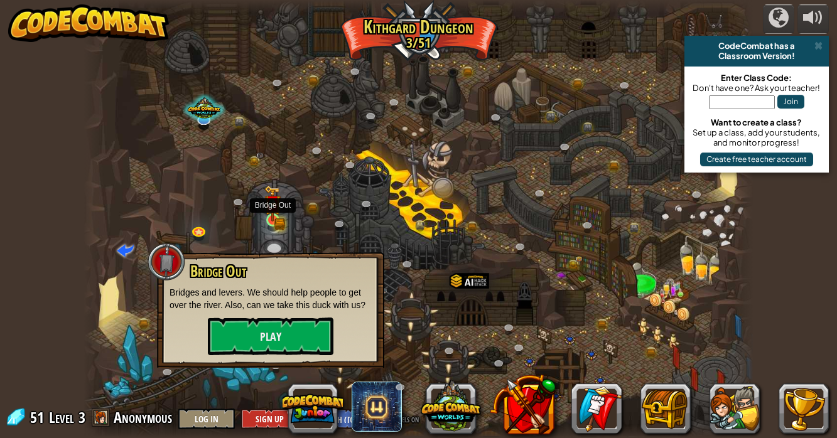
click at [272, 217] on img at bounding box center [272, 203] width 16 height 36
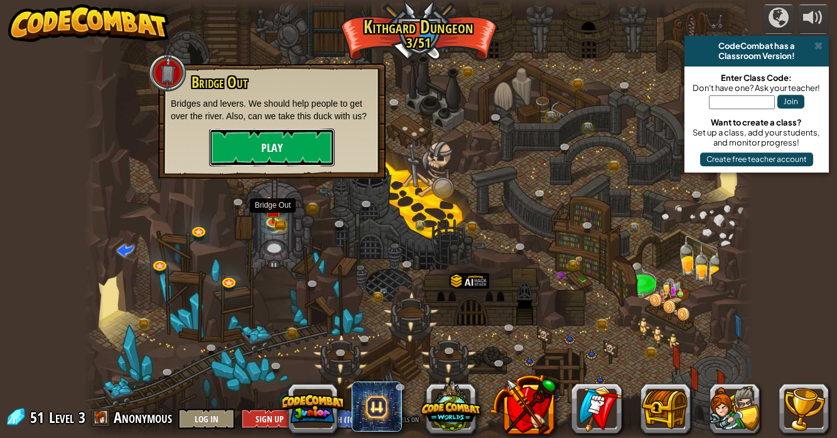
click at [286, 165] on button "Play" at bounding box center [272, 148] width 126 height 38
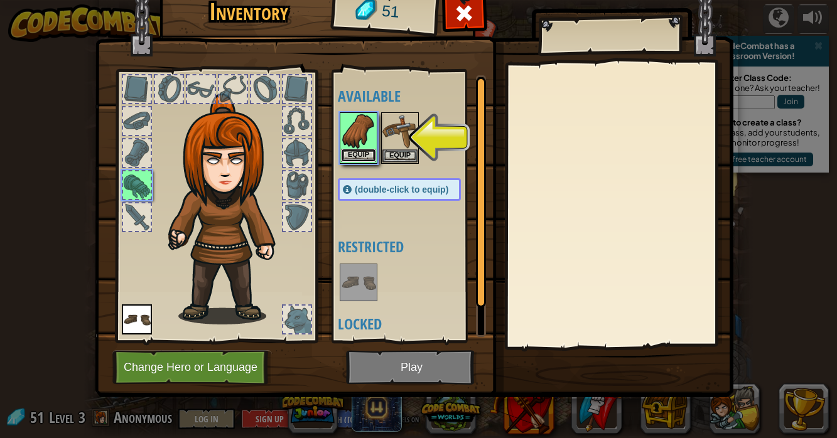
click at [351, 151] on button "Equip" at bounding box center [358, 155] width 35 height 13
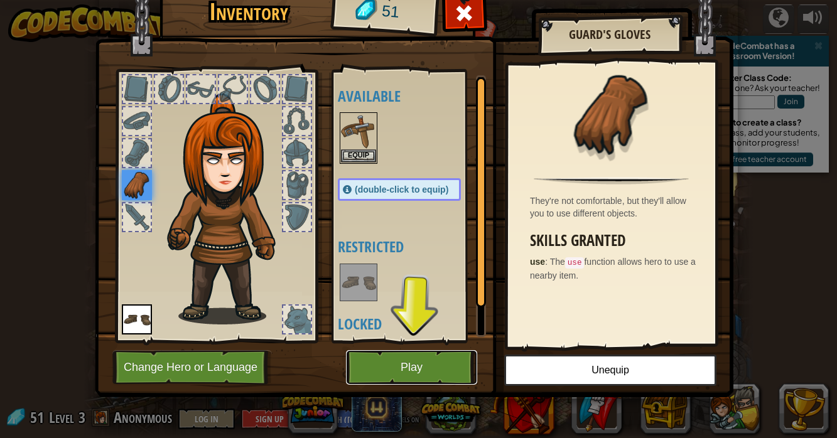
click at [427, 371] on button "Play" at bounding box center [411, 367] width 131 height 35
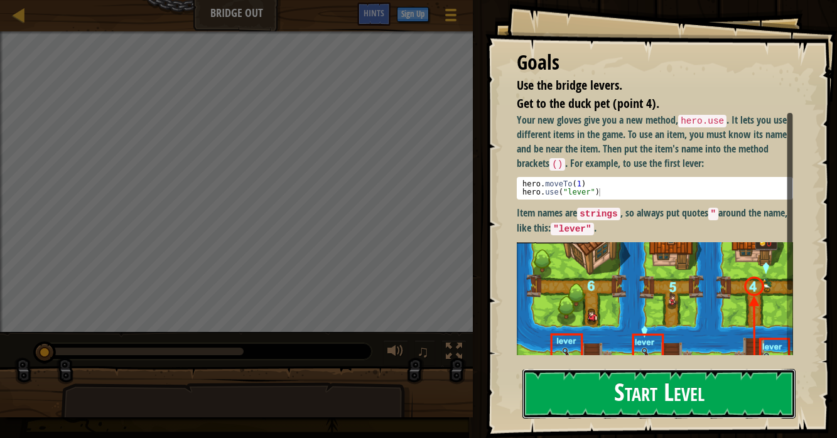
click at [525, 414] on button "Start Level" at bounding box center [658, 394] width 273 height 50
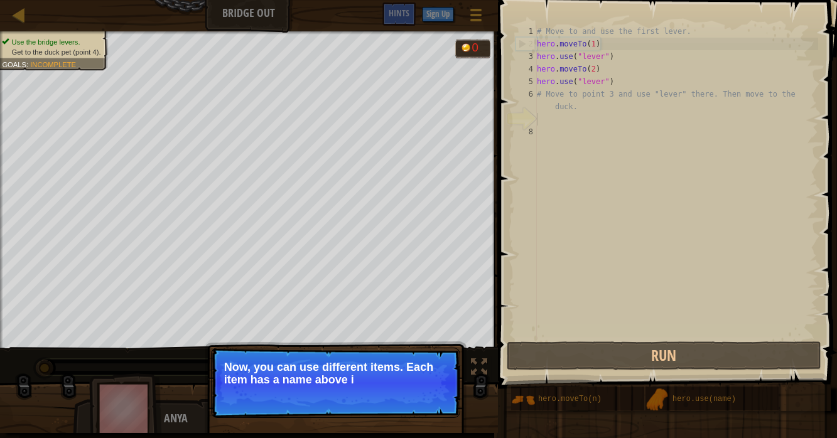
click at [313, 389] on p "Skip (esc) Continue Now, you can use different items. Each item has a name abov…" at bounding box center [335, 383] width 249 height 70
click at [310, 400] on p "Skip (esc) Continue Now, you can use different items. Each item has a name abov…" at bounding box center [335, 383] width 249 height 70
click at [311, 400] on p "Skip (esc) Continue Now, you can use different items. Each item has a name abov…" at bounding box center [335, 384] width 249 height 72
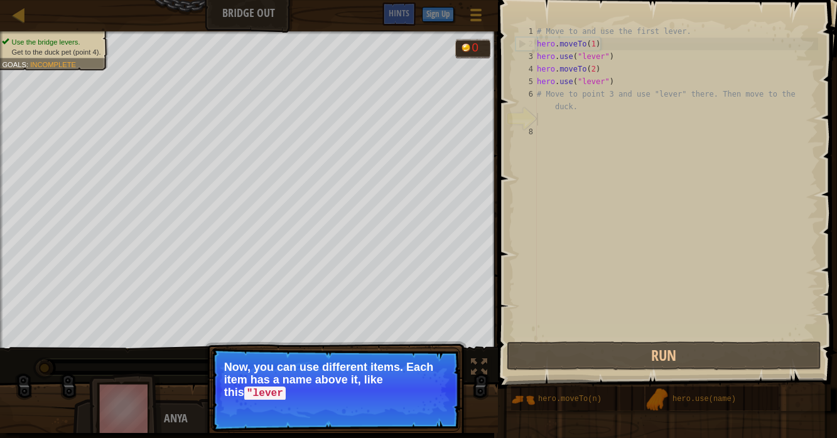
click at [319, 405] on p "Skip (esc) Continue Now, you can use different items. Each item has a name abov…" at bounding box center [335, 390] width 249 height 84
click at [328, 409] on p "Skip (esc) Continue Now, you can use different items. Each item has a name abov…" at bounding box center [335, 390] width 249 height 84
click at [340, 419] on p "Skip (esc) Continue Now, you can use different items. Each item has a name abov…" at bounding box center [335, 390] width 249 height 84
click at [343, 422] on p "Skip (esc) Continue Now, you can use different items. Each item has a name abov…" at bounding box center [335, 390] width 249 height 84
click at [340, 423] on p "Skip (esc) Continue Now, you can use different items. Each item has a name abov…" at bounding box center [335, 390] width 249 height 84
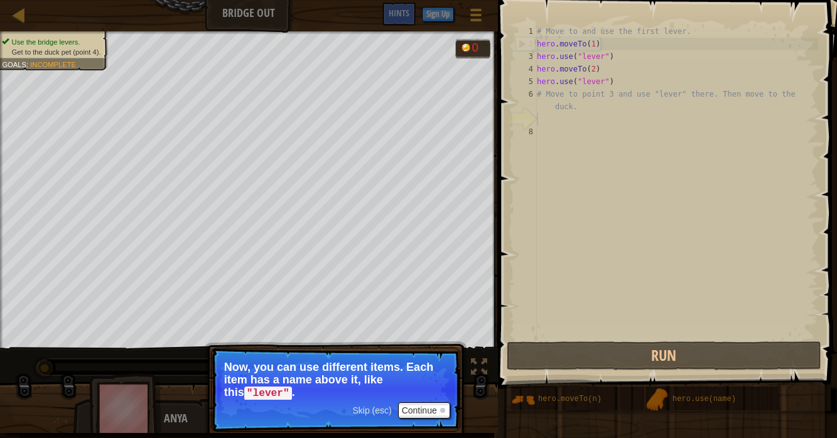
click at [340, 416] on p "Skip (esc) Continue Now, you can use different items. Each item has a name abov…" at bounding box center [335, 390] width 249 height 84
click at [346, 417] on p "Skip (esc) Continue Now, you can use different items. Each item has a name abov…" at bounding box center [335, 390] width 249 height 84
click at [346, 416] on p "Skip (esc) Continue Now, you can use different items. Each item has a name abov…" at bounding box center [335, 390] width 249 height 84
click at [353, 413] on span "Skip (esc)" at bounding box center [371, 410] width 39 height 10
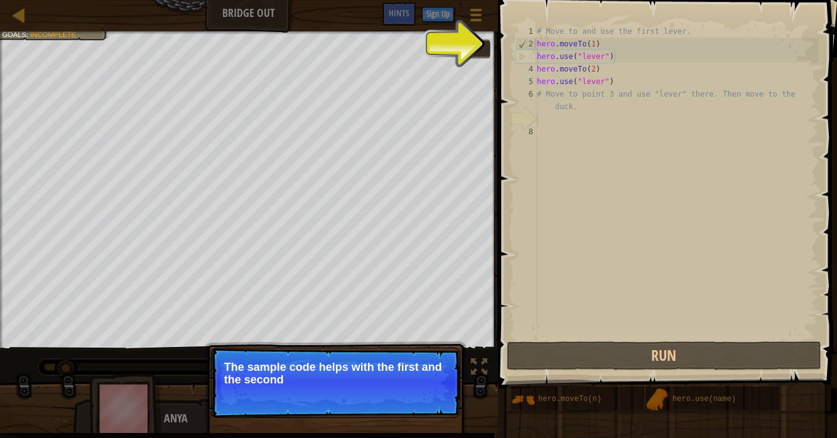
click at [342, 397] on p "Skip (esc) Continue The sample code helps with the first and the second" at bounding box center [335, 383] width 249 height 70
click at [338, 399] on p "Skip (esc) Continue The sample code helps with the first and the second levers" at bounding box center [335, 383] width 249 height 70
click at [340, 400] on p "Skip (esc) Continue The sample code helps with the first and the second levers." at bounding box center [335, 383] width 249 height 70
click at [338, 404] on p "Skip (esc) Continue The sample code helps with the first and the second levers." at bounding box center [335, 383] width 249 height 70
click at [340, 399] on p "Skip (esc) Continue The sample code helps with the first and the second levers." at bounding box center [335, 383] width 249 height 70
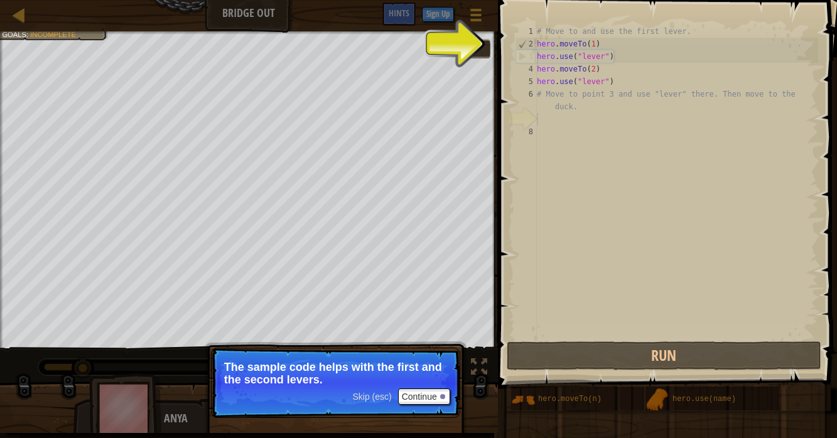
click at [340, 406] on p "Skip (esc) Continue The sample code helps with the first and the second levers." at bounding box center [335, 383] width 249 height 70
click at [338, 406] on p "Skip (esc) Continue The sample code helps with the first and the second levers." at bounding box center [335, 383] width 249 height 70
click at [345, 410] on p "Skip (esc) Continue The sample code helps with the first and the second levers." at bounding box center [335, 383] width 249 height 70
click at [373, 413] on p "Skip (esc) Continue The sample code helps with the first and the second levers." at bounding box center [335, 383] width 249 height 70
click at [414, 399] on button "Continue" at bounding box center [424, 397] width 52 height 16
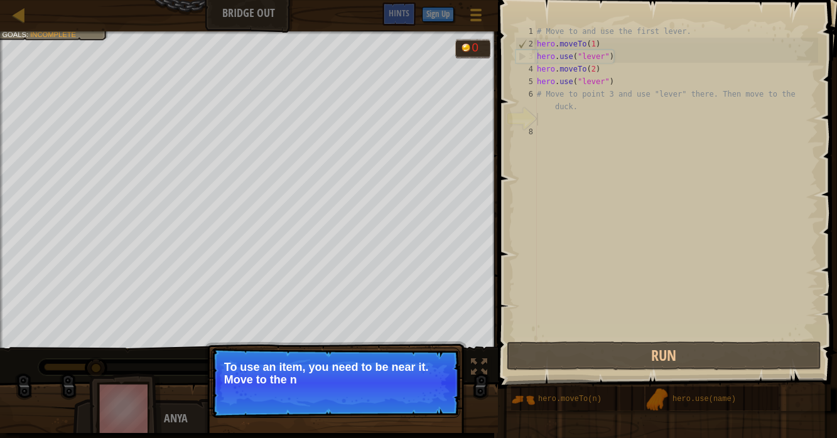
click at [609, 77] on div "# Move to and use the first lever. hero . moveTo ( 1 ) hero . use ( "lever" ) h…" at bounding box center [676, 194] width 284 height 339
type textarea "hero.use("lever")"
click at [355, 409] on p "Skip (esc) Continue To use an item, you need to be near it. Move to the next av…" at bounding box center [335, 383] width 249 height 70
click at [360, 409] on p "Skip (esc) Continue To use an item, you need to be near it. Move to the next av…" at bounding box center [335, 383] width 249 height 70
click at [351, 396] on p "Skip (esc) Continue To use an item, you need to be near it. Move to the next av…" at bounding box center [335, 383] width 249 height 70
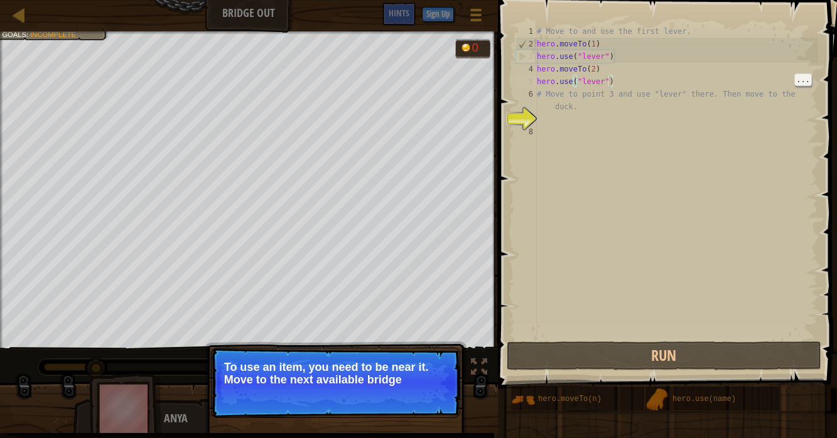
click at [348, 396] on p "Skip (esc) Continue To use an item, you need to be near it. Move to the next av…" at bounding box center [335, 383] width 249 height 70
click at [351, 386] on p "To use an item, you need to be near it. Move to the next available bridge (point" at bounding box center [335, 373] width 223 height 25
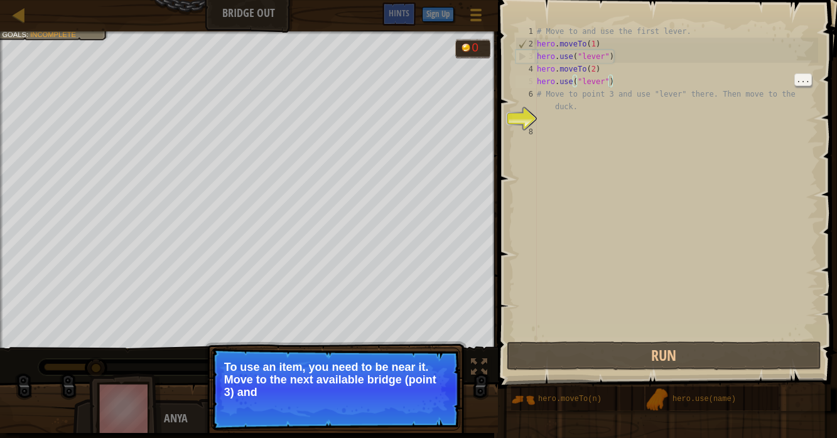
click at [345, 399] on p "To use an item, you need to be near it. Move to the next available bridge (poin…" at bounding box center [335, 380] width 223 height 38
click at [346, 404] on p "Skip (esc) Continue To use an item, you need to be near it. Move to the next av…" at bounding box center [335, 390] width 249 height 84
click at [333, 395] on code ""lever"" at bounding box center [311, 394] width 48 height 14
click at [339, 405] on p "Skip (esc) Continue To use an item, you need to be near it. Move to the next av…" at bounding box center [335, 390] width 249 height 84
click at [338, 403] on p "Skip (esc) Continue To use an item, you need to be near it. Move to the next av…" at bounding box center [335, 390] width 249 height 84
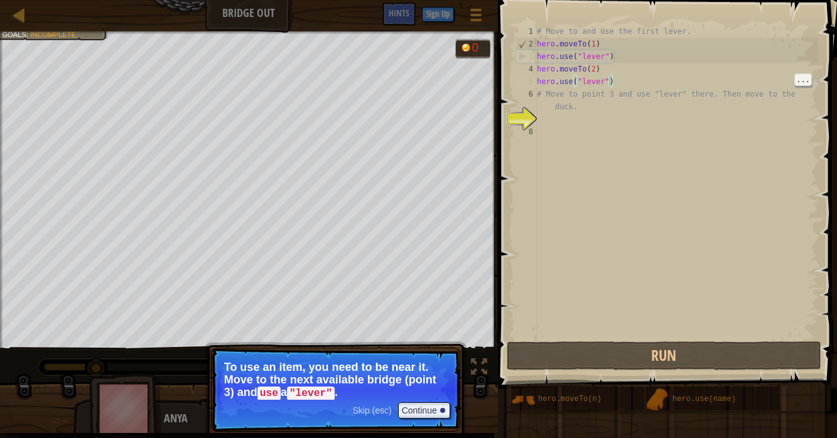
click at [338, 404] on p "Skip (esc) Continue To use an item, you need to be near it. Move to the next av…" at bounding box center [335, 390] width 249 height 84
click at [340, 407] on p "Skip (esc) Continue To use an item, you need to be near it. Move to the next av…" at bounding box center [335, 390] width 249 height 84
click at [417, 407] on button "Continue" at bounding box center [424, 410] width 52 height 16
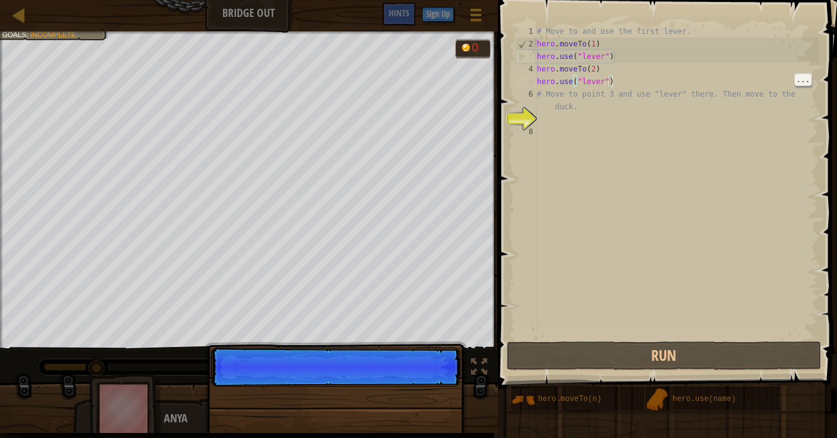
scroll to position [6, 6]
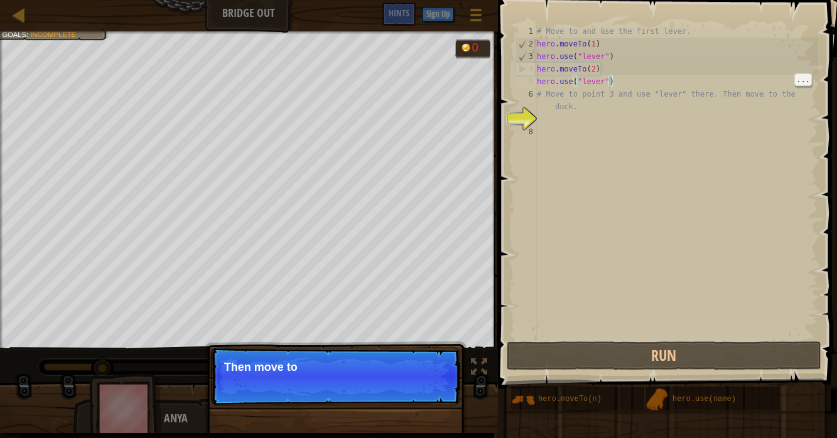
click at [422, 407] on div "Skip (esc) Continue Then move to" at bounding box center [336, 441] width 262 height 186
click at [422, 400] on p "Skip (esc) Continue Then move to the du" at bounding box center [335, 377] width 249 height 58
click at [417, 389] on p "Skip (esc) Continue Then move to the duck at" at bounding box center [335, 377] width 249 height 58
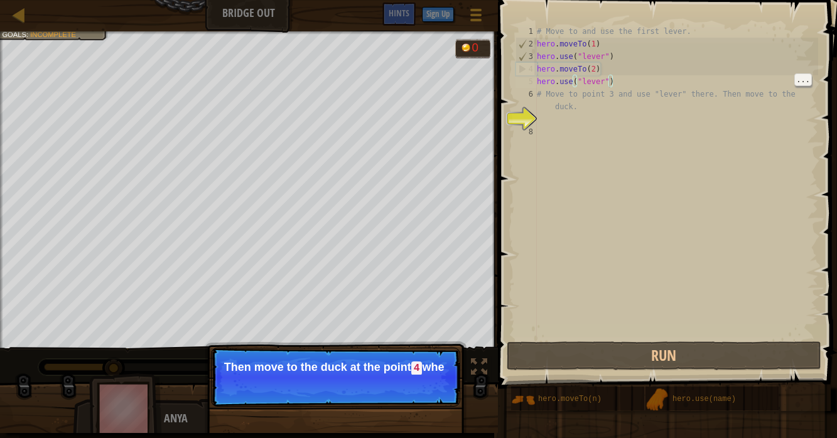
click at [450, 391] on p "Skip (esc) Continue Then move to the duck at the [GEOGRAPHIC_DATA] whe" at bounding box center [335, 377] width 249 height 59
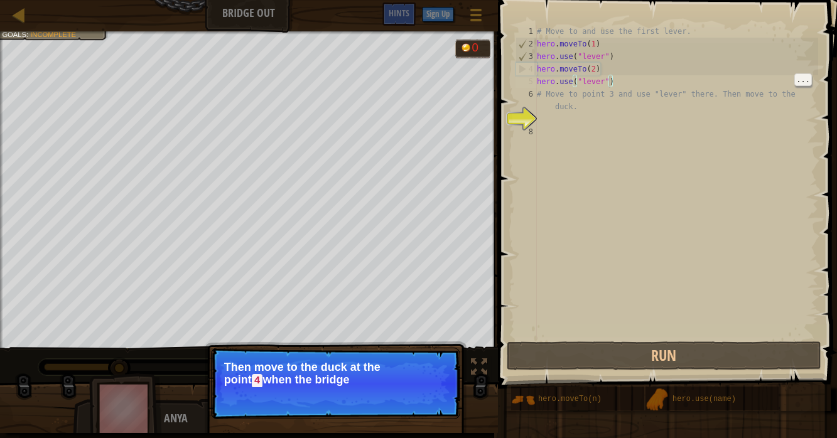
click at [453, 376] on p "Skip (esc) Continue Then move to the duck at the [GEOGRAPHIC_DATA] when the bri…" at bounding box center [335, 384] width 249 height 72
click at [448, 380] on p "Skip (esc) Continue Then move to the duck at the [GEOGRAPHIC_DATA] when the bri…" at bounding box center [335, 384] width 249 height 72
click at [429, 387] on p "Then move to the duck at the [GEOGRAPHIC_DATA] when the bridge is enabled.." at bounding box center [335, 374] width 223 height 26
click at [422, 382] on p "Then move to the duck at the [GEOGRAPHIC_DATA] when the bridge is enabled.." at bounding box center [335, 374] width 223 height 26
click at [410, 392] on button "Continue" at bounding box center [424, 398] width 52 height 16
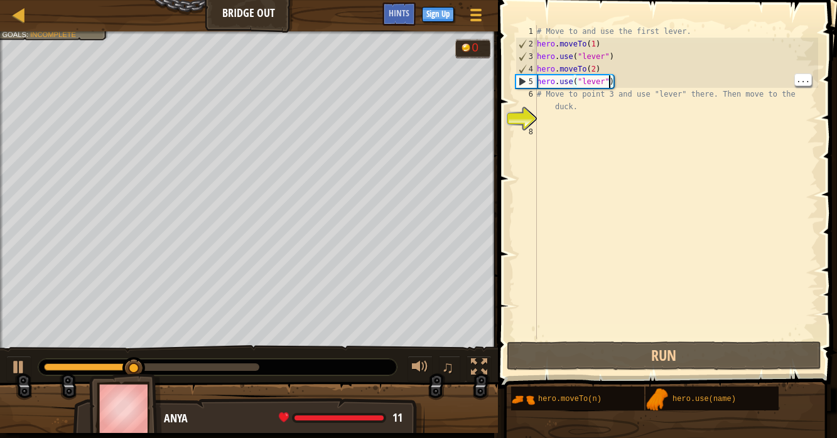
click at [408, 391] on div at bounding box center [249, 413] width 498 height 63
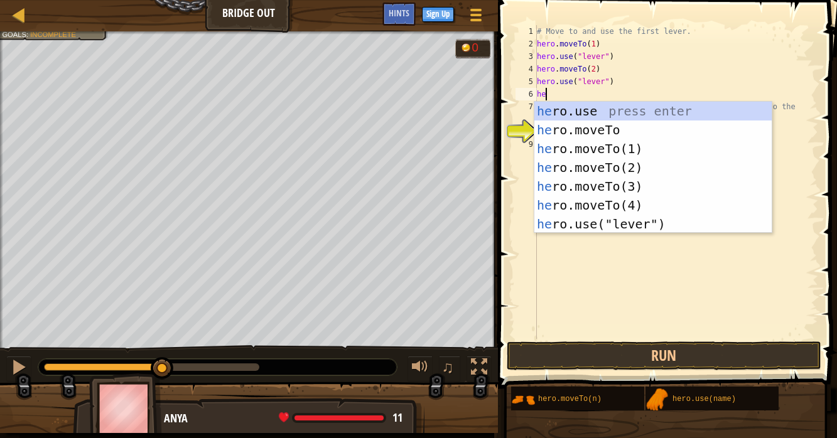
scroll to position [6, 0]
click at [638, 183] on div "her o.use press enter her o.moveTo press enter her o.moveTo(1) press enter her …" at bounding box center [653, 186] width 238 height 169
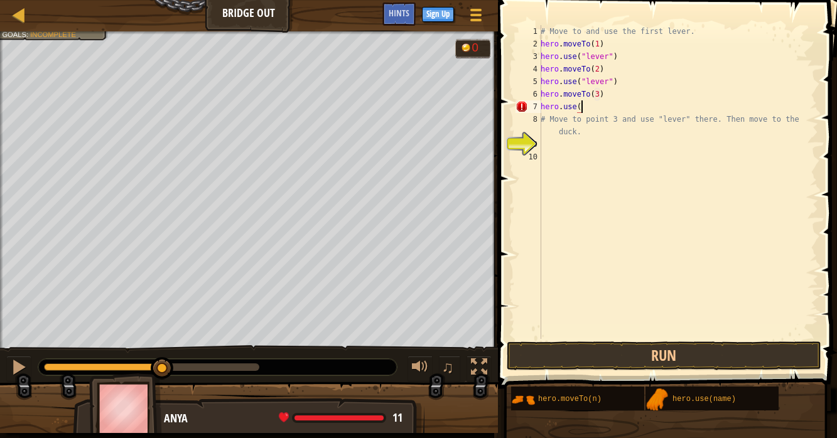
scroll to position [6, 3]
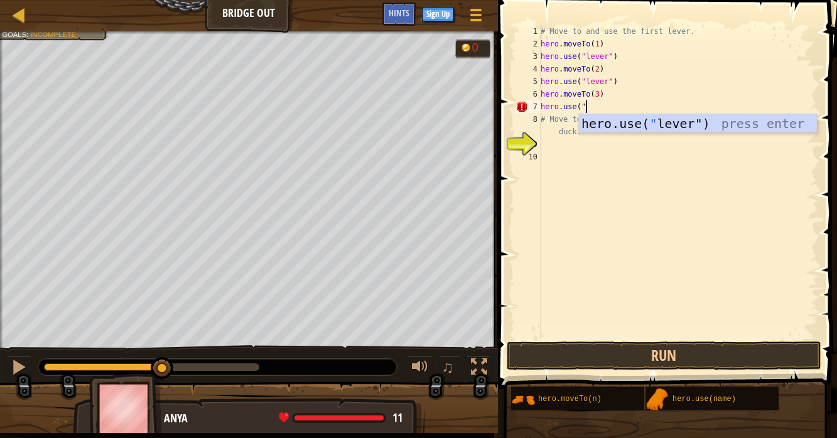
click at [711, 124] on div "hero.use( " lever") press enter" at bounding box center [698, 142] width 238 height 56
type textarea "hero.use("lever")"
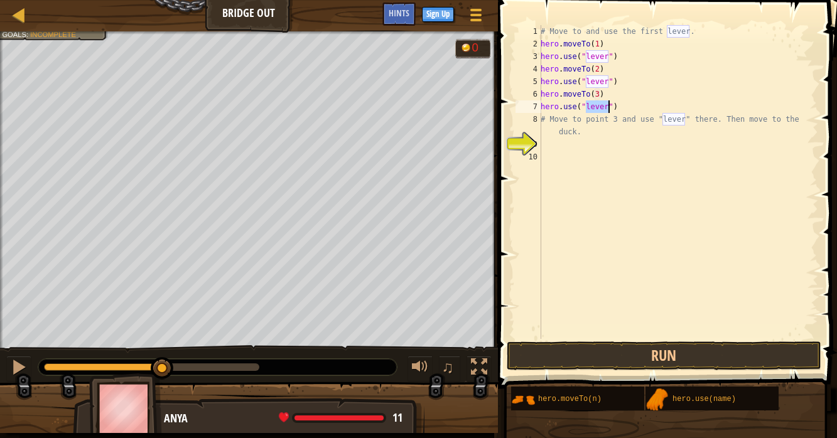
click at [650, 240] on div "# Move to and use the first lever. hero . moveTo ( 1 ) hero . use ( "lever" ) h…" at bounding box center [678, 194] width 280 height 339
click at [534, 119] on div "8" at bounding box center [528, 125] width 26 height 25
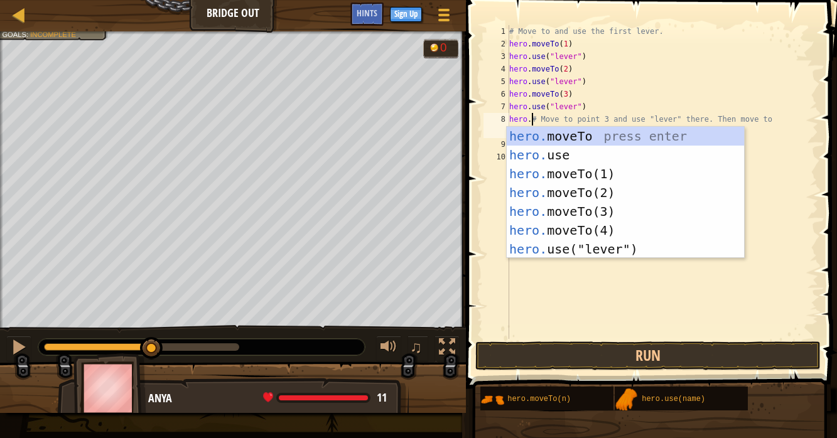
scroll to position [6, 2]
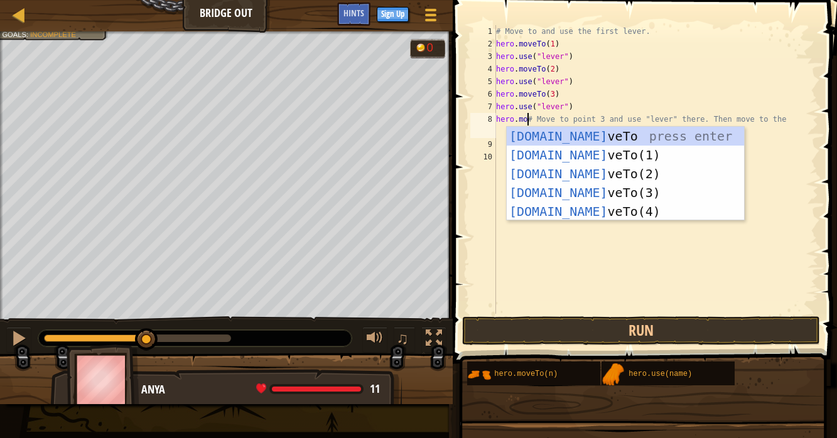
click at [629, 204] on div "[DOMAIN_NAME] veTo press enter [DOMAIN_NAME] veTo(1) press enter [DOMAIN_NAME] …" at bounding box center [626, 193] width 238 height 132
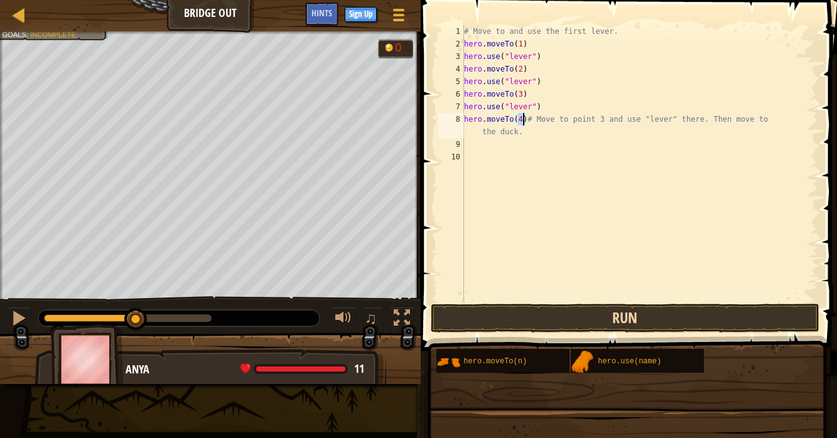
type textarea "hero.moveTo(4)# Move to point 3 and use "lever" there. Then move to the duck."
click at [712, 306] on button "Run" at bounding box center [625, 318] width 389 height 29
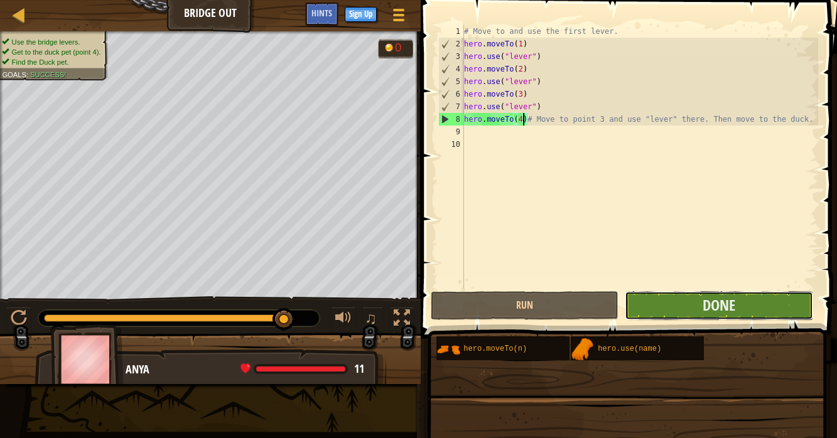
click at [753, 311] on button "Done" at bounding box center [719, 305] width 188 height 29
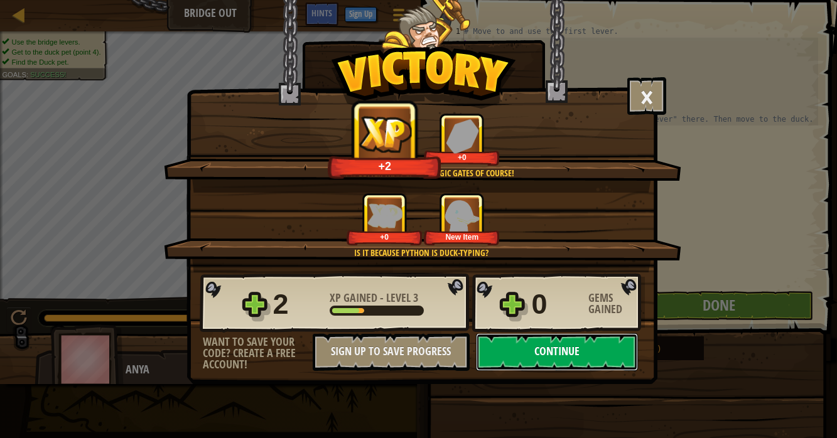
click at [580, 341] on button "Continue" at bounding box center [557, 352] width 162 height 38
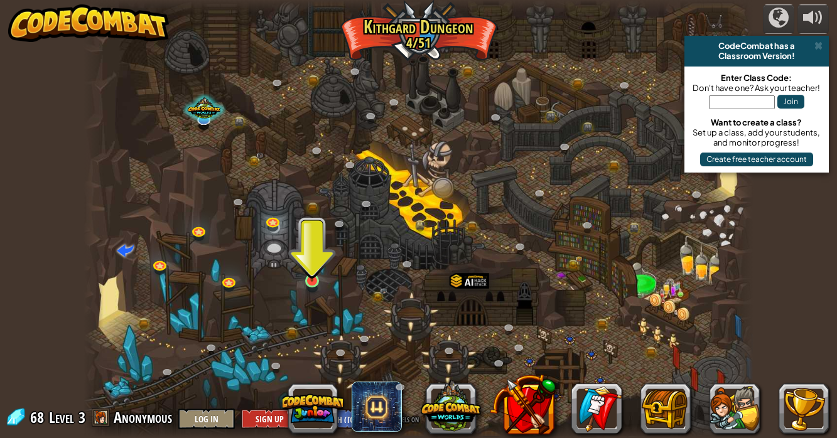
click at [308, 282] on img at bounding box center [312, 263] width 16 height 38
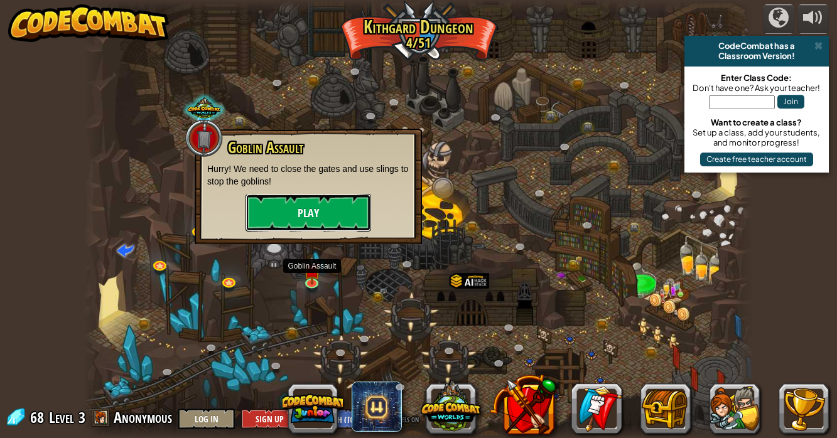
click at [330, 220] on button "Play" at bounding box center [308, 213] width 126 height 38
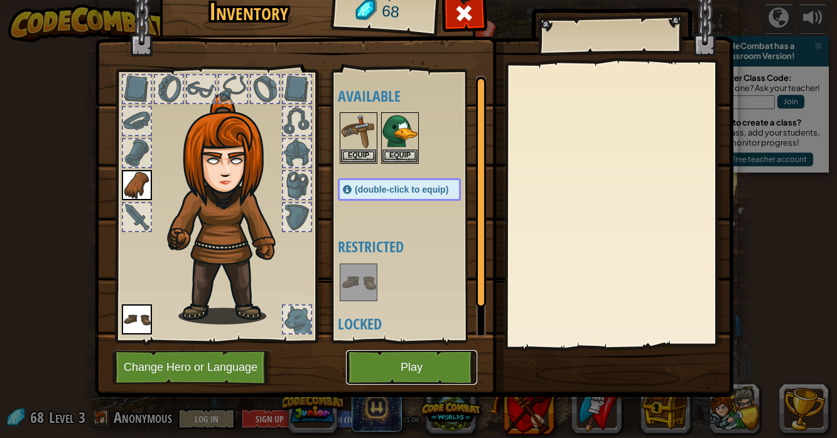
click at [385, 369] on button "Play" at bounding box center [411, 367] width 131 height 35
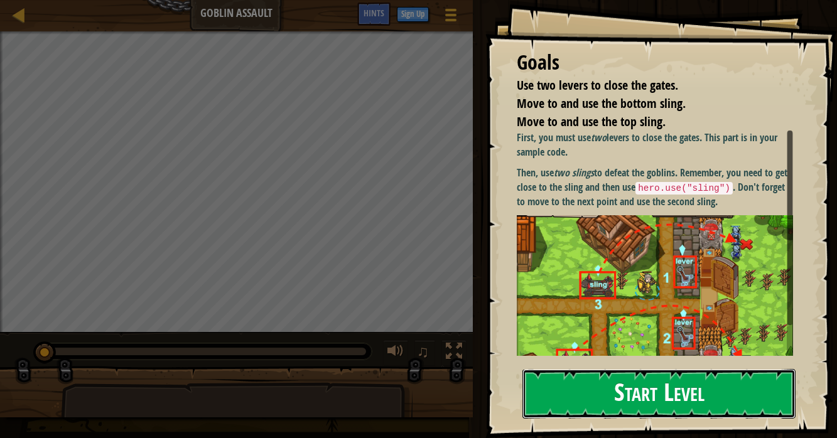
click at [696, 385] on button "Start Level" at bounding box center [658, 394] width 273 height 50
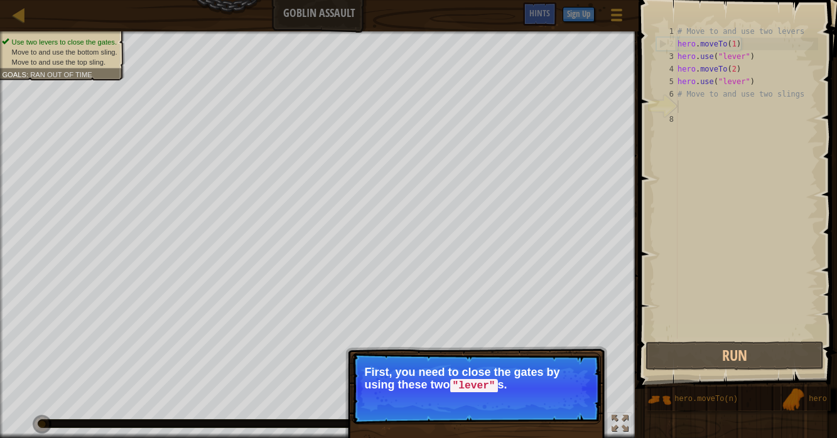
click at [504, 399] on span "Skip (esc)" at bounding box center [512, 403] width 39 height 10
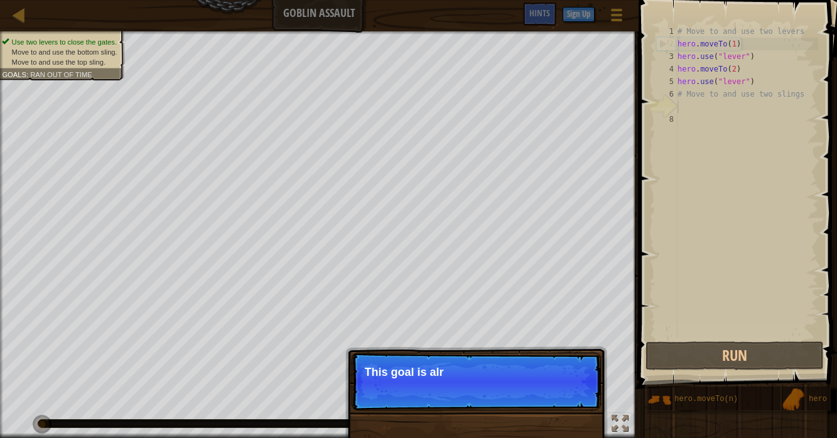
click at [485, 387] on p "Skip (esc) Continue This goal is alr" at bounding box center [475, 382] width 249 height 58
click at [475, 382] on p "Skip (esc) Continue This goal is already so" at bounding box center [475, 382] width 249 height 58
click at [469, 388] on p "Skip (esc) Continue This goal is already solved in your s" at bounding box center [475, 382] width 249 height 58
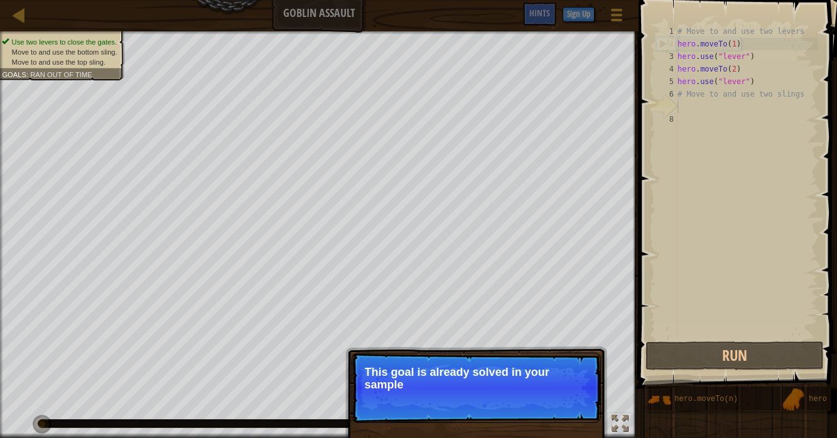
click at [466, 382] on p "This goal is already solved in your sample" at bounding box center [476, 378] width 223 height 25
click at [460, 382] on p "This goal is already solved in your sample code. F" at bounding box center [476, 378] width 223 height 25
click at [458, 380] on p "This goal is already solved in your sample code. F" at bounding box center [476, 378] width 223 height 25
click at [457, 394] on p "Skip (esc) Continue This goal is already solved in your sample code. Focus on" at bounding box center [475, 388] width 249 height 70
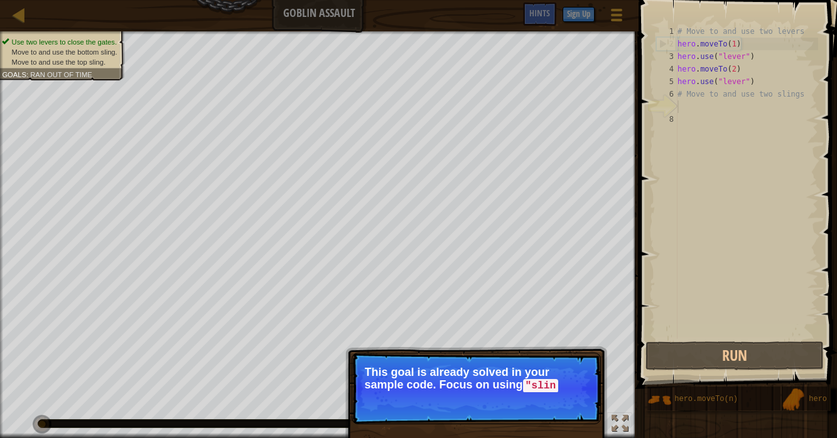
click at [480, 404] on p "Skip (esc) Continue This goal is already solved in your sample code. Focus on u…" at bounding box center [475, 389] width 249 height 72
click at [494, 407] on p "Skip (esc) Continue This goal is already solved in your sample code. Focus on u…" at bounding box center [475, 389] width 249 height 72
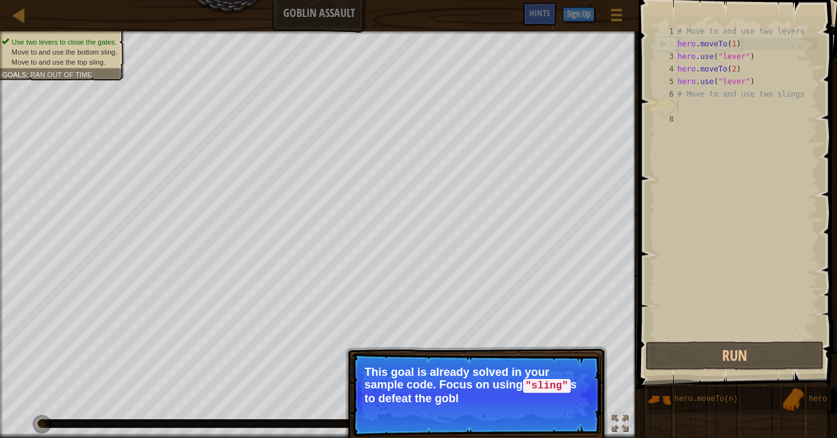
click at [490, 412] on p "Skip (esc) Continue This goal is already solved in your sample code. Focus on u…" at bounding box center [475, 395] width 249 height 84
click at [493, 412] on span "Skip (esc)" at bounding box center [512, 415] width 39 height 10
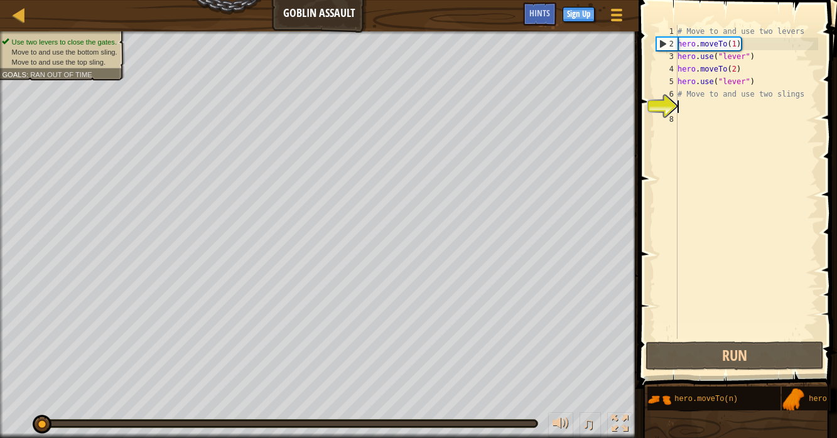
click at [483, 407] on div "♫" at bounding box center [319, 421] width 638 height 38
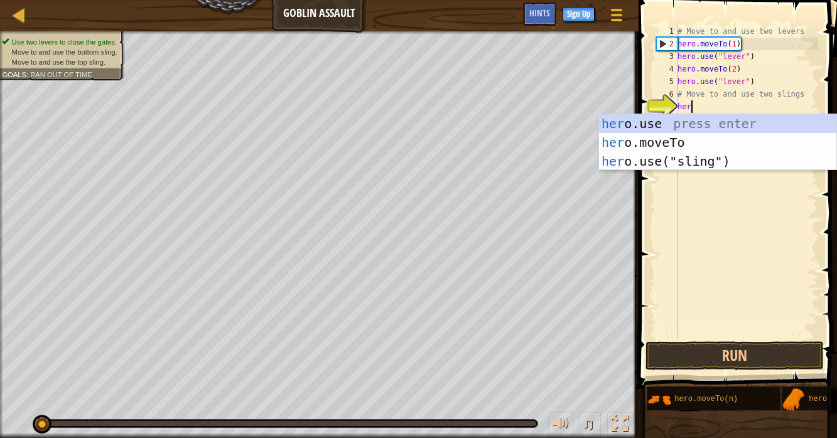
click at [705, 155] on div "her o.use press enter her o.moveTo press enter her o.use("sling") press enter" at bounding box center [718, 161] width 238 height 94
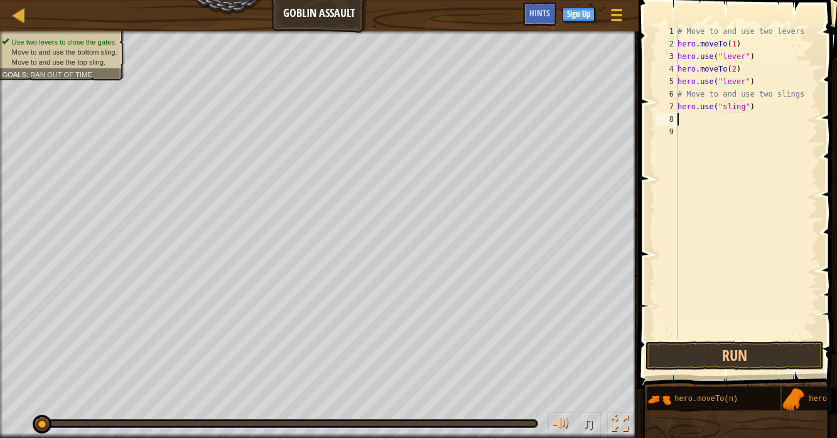
type textarea "hero.use("sling")h"
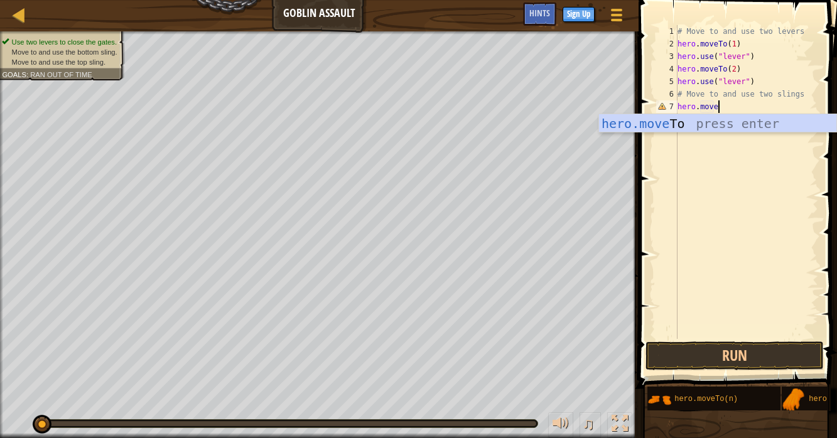
scroll to position [6, 3]
click at [717, 125] on div "hero.move To press enter" at bounding box center [718, 142] width 238 height 56
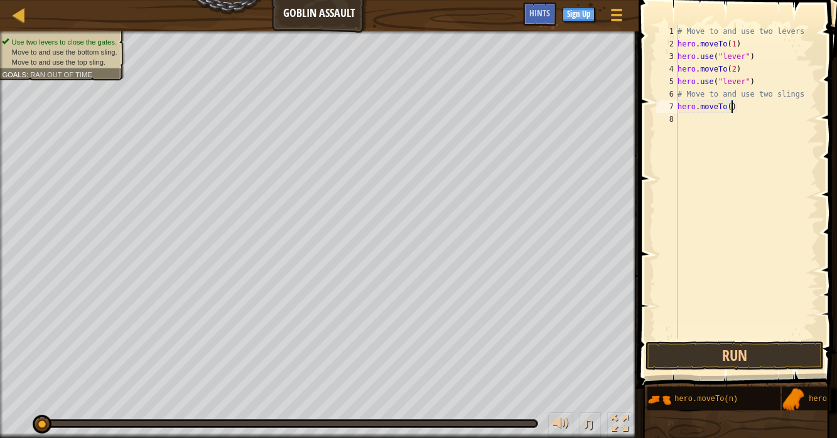
type textarea "hero.moveTo(3)"
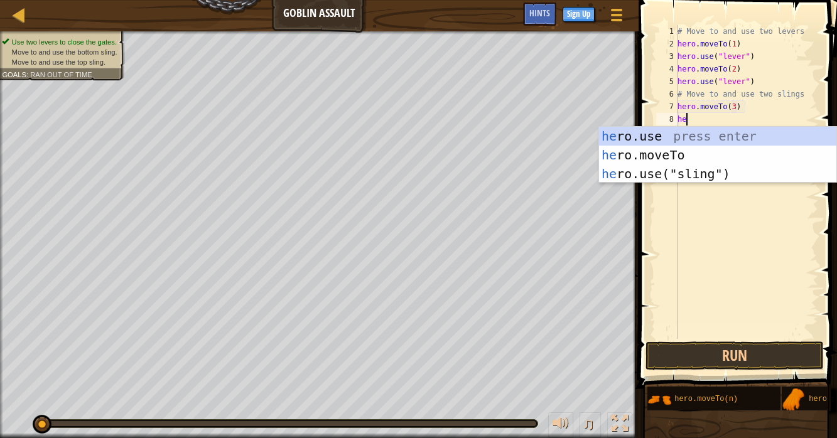
scroll to position [6, 0]
click at [717, 172] on div "her o.use press enter her o.moveTo press enter her o.use("sling") press enter" at bounding box center [718, 174] width 238 height 94
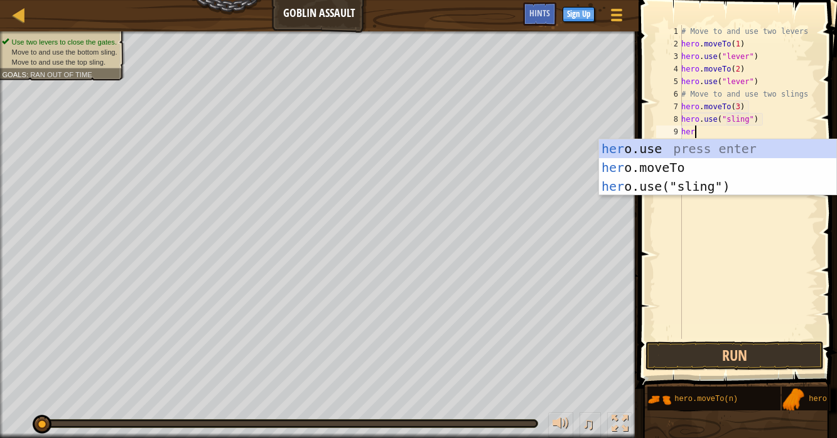
scroll to position [6, 7]
click at [678, 166] on div "her o.use press enter her o.moveTo press enter her o.use("sling") press enter" at bounding box center [718, 186] width 238 height 94
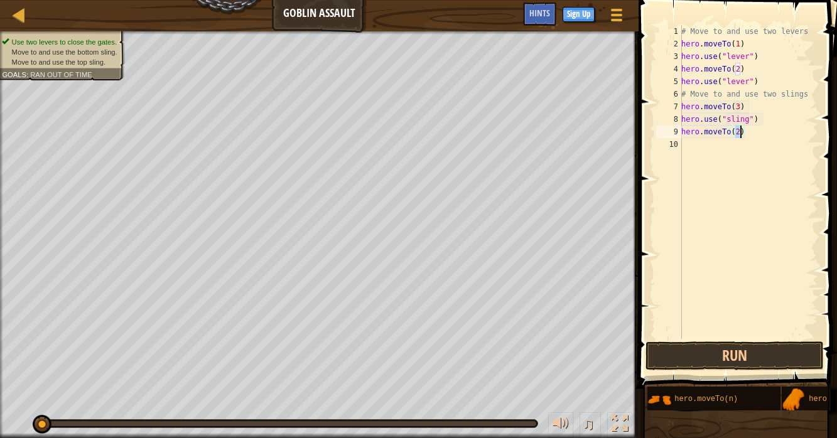
scroll to position [6, 4]
type textarea "hero.moveTo(4)"
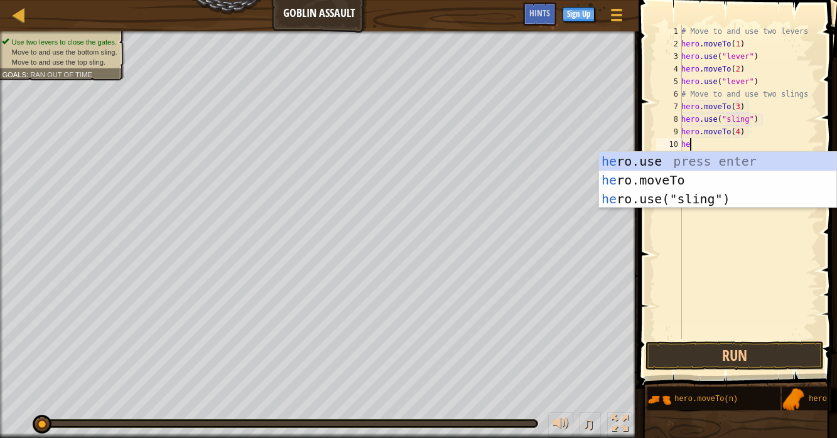
click at [725, 195] on div "he ro.use press enter he ro.moveTo press enter he ro.use("sling") press enter" at bounding box center [718, 199] width 238 height 94
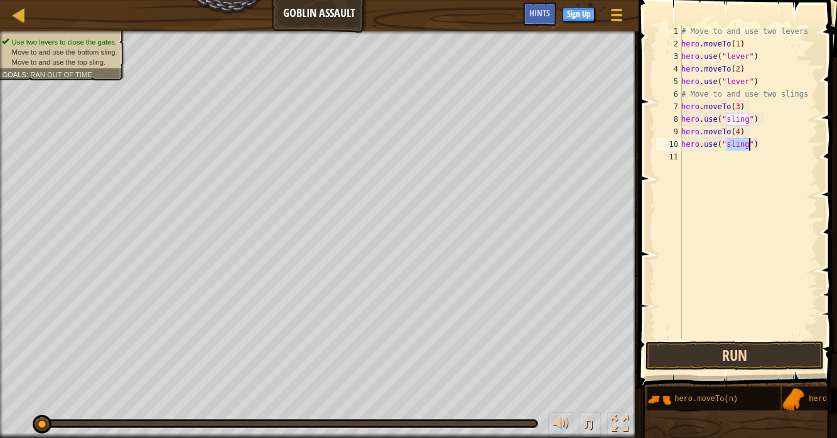
type textarea "hero.use("sling")"
click at [760, 351] on button "Run" at bounding box center [734, 355] width 178 height 29
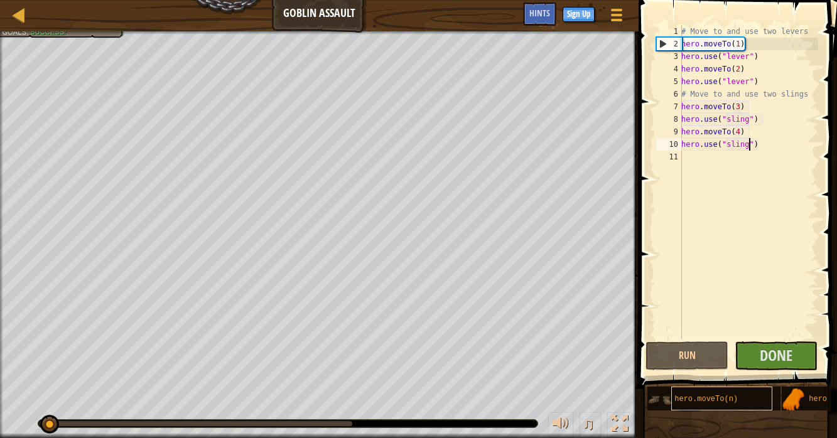
click at [727, 389] on div "hero.moveTo(n)" at bounding box center [721, 399] width 101 height 24
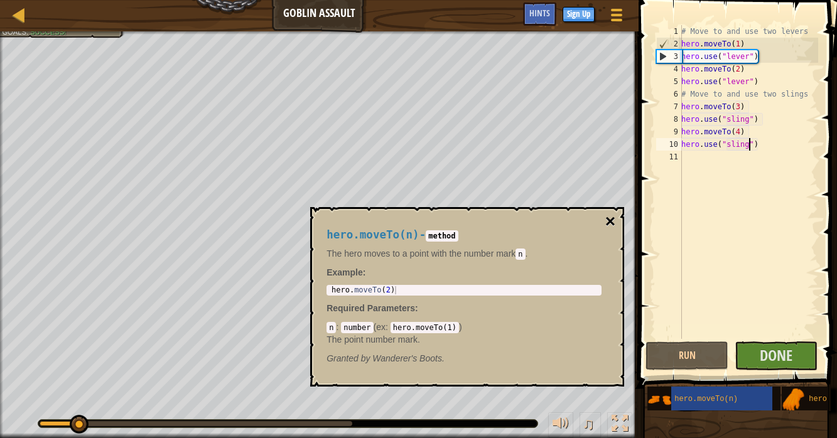
click at [608, 220] on button "×" at bounding box center [610, 222] width 10 height 18
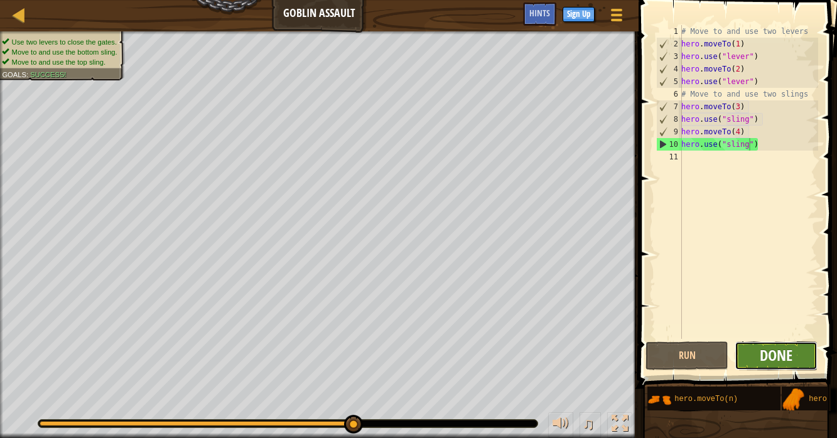
click at [790, 355] on span "Done" at bounding box center [775, 355] width 33 height 20
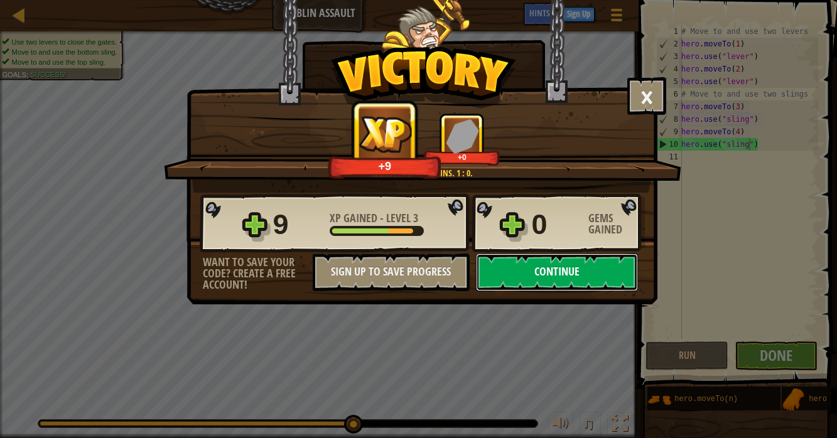
click at [531, 269] on button "Continue" at bounding box center [557, 273] width 162 height 38
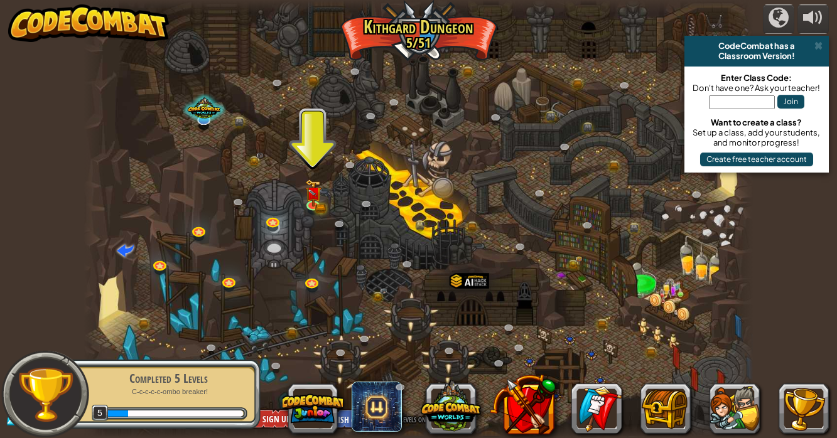
click at [331, 191] on div at bounding box center [418, 219] width 670 height 438
click at [313, 201] on img at bounding box center [312, 186] width 16 height 36
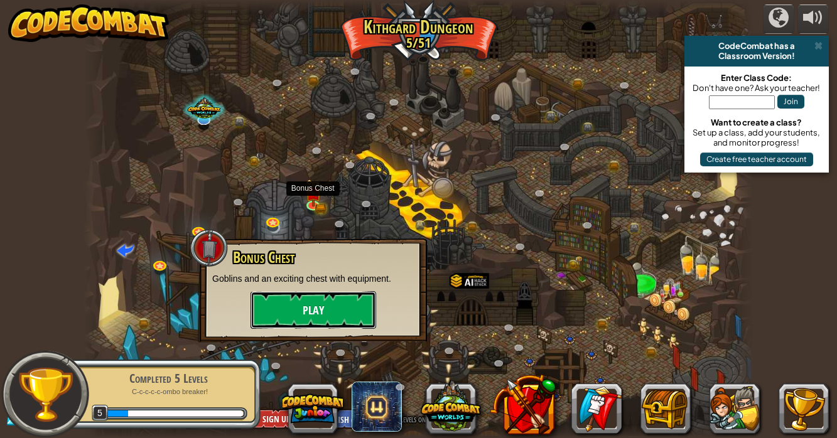
click at [336, 318] on button "Play" at bounding box center [313, 310] width 126 height 38
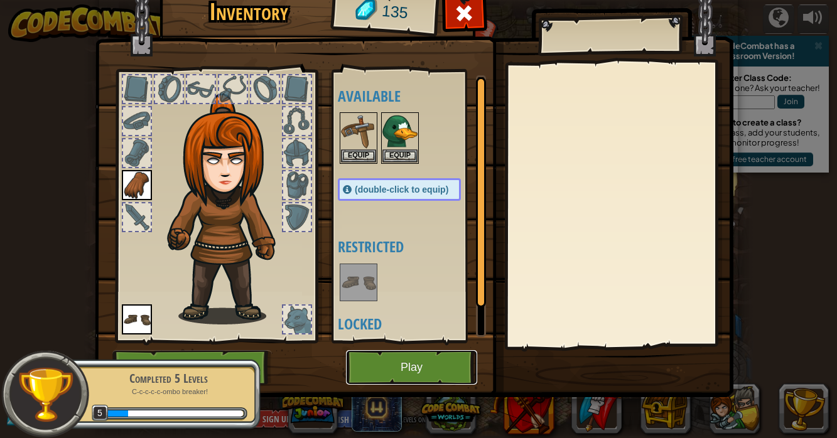
click at [402, 351] on button "Play" at bounding box center [411, 367] width 131 height 35
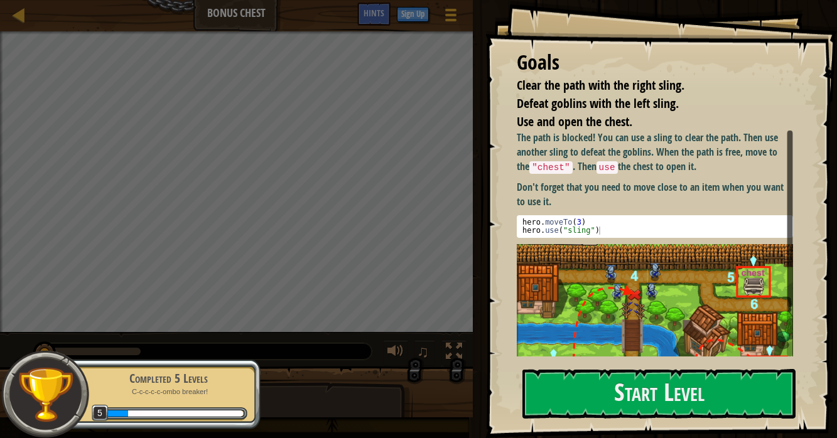
click at [661, 338] on img at bounding box center [655, 329] width 276 height 170
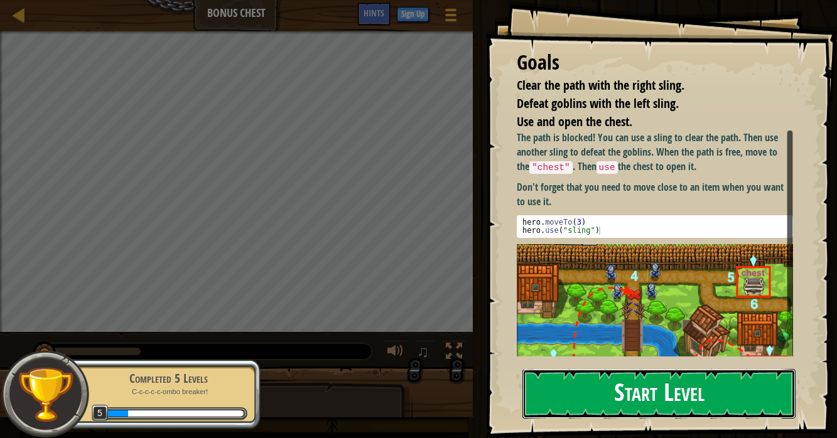
click at [669, 390] on button "Start Level" at bounding box center [658, 394] width 273 height 50
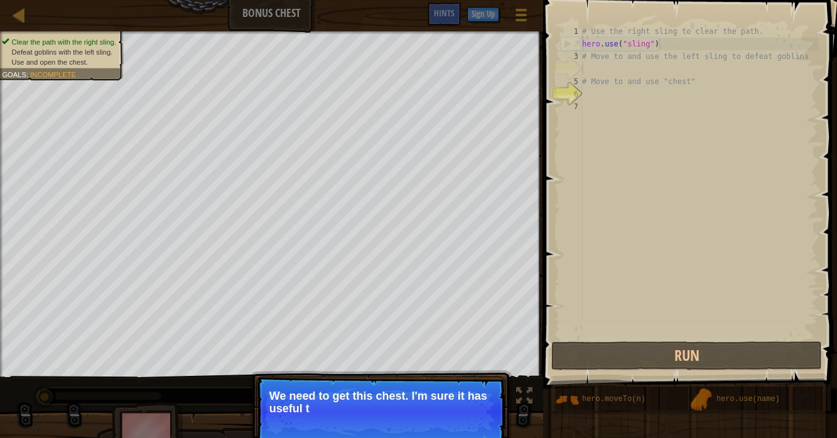
click at [503, 396] on p "Skip (esc) Continue We need to get this chest. I'm sure it has useful tools ins…" at bounding box center [380, 412] width 249 height 70
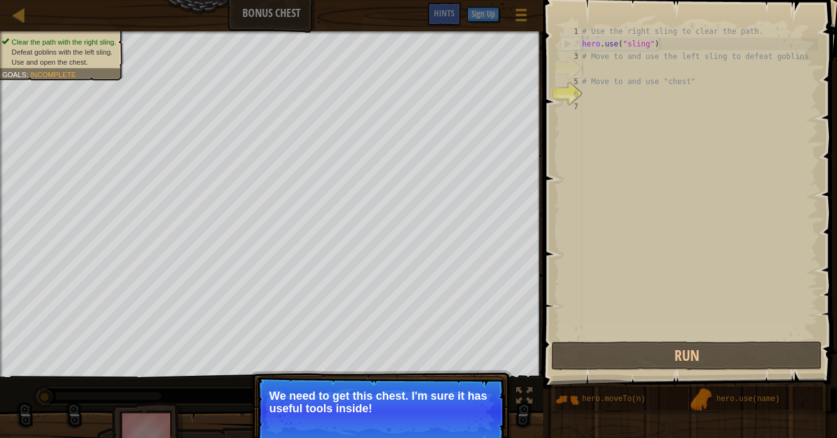
click at [505, 402] on p "Skip (esc) Continue We need to get this chest. I'm sure it has useful tools ins…" at bounding box center [380, 412] width 249 height 70
click at [497, 404] on p "Skip (esc) Continue We need to get this chest. I'm sure it has useful tools ins…" at bounding box center [380, 412] width 249 height 70
click at [491, 404] on p "We need to get this chest. I'm sure it has useful tools inside!" at bounding box center [380, 402] width 223 height 25
click at [481, 421] on button "Continue" at bounding box center [469, 425] width 52 height 16
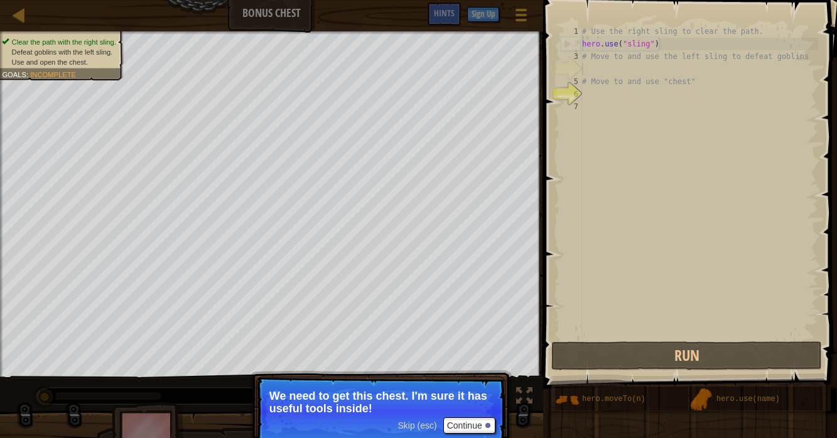
click at [487, 409] on p "Skip (esc) Continue We need to get this chest. I'm sure it has useful tools ins…" at bounding box center [380, 412] width 249 height 70
click at [446, 404] on p "But first, you need to use those slings to cl" at bounding box center [380, 402] width 223 height 25
click at [451, 407] on p "But first, you need to use those slings to clear the" at bounding box center [380, 402] width 223 height 25
click at [458, 404] on p "But first, you need to use those slings to clear the path and defe" at bounding box center [380, 402] width 223 height 25
click at [463, 404] on p "But first, you need to use those slings to clear the path and defeat the" at bounding box center [380, 402] width 223 height 25
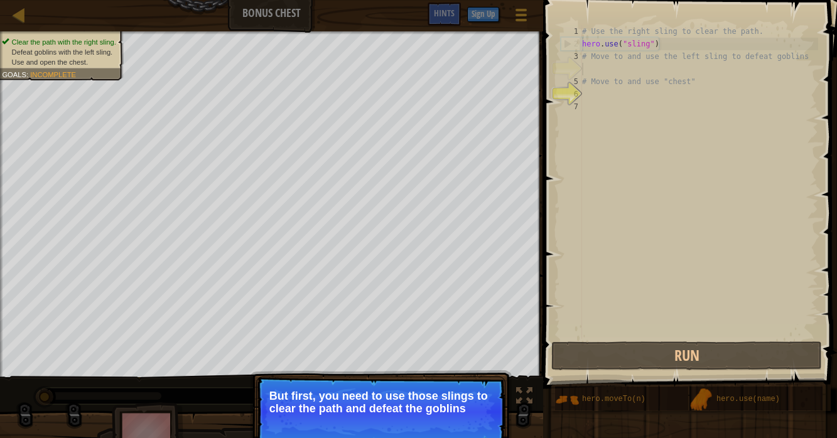
click at [473, 404] on p "But first, you need to use those slings to clear the path and defeat the goblins" at bounding box center [380, 402] width 223 height 25
click at [477, 399] on p "But first, you need to use those slings to clear the path and defeat the goblins" at bounding box center [380, 402] width 223 height 25
click at [481, 395] on p "But first, you need to use those slings to clear the path and defeat the goblins" at bounding box center [380, 402] width 223 height 25
click at [479, 395] on p "But first, you need to use those slings to clear the path and defeat the goblins" at bounding box center [380, 402] width 223 height 25
click at [481, 397] on p "But first, you need to use those slings to clear the path and defeat the goblins" at bounding box center [380, 402] width 223 height 25
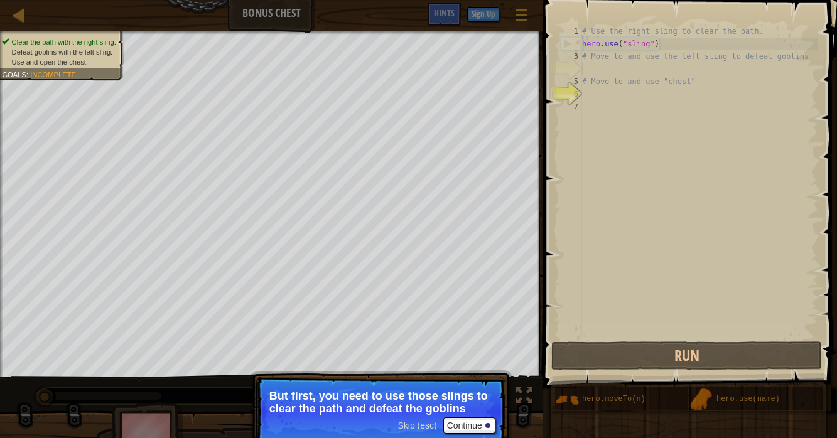
click at [482, 406] on p "But first, you need to use those slings to clear the path and defeat the goblins" at bounding box center [380, 402] width 223 height 25
click at [477, 423] on button "Continue" at bounding box center [469, 425] width 52 height 16
